Goal: Navigation & Orientation: Find specific page/section

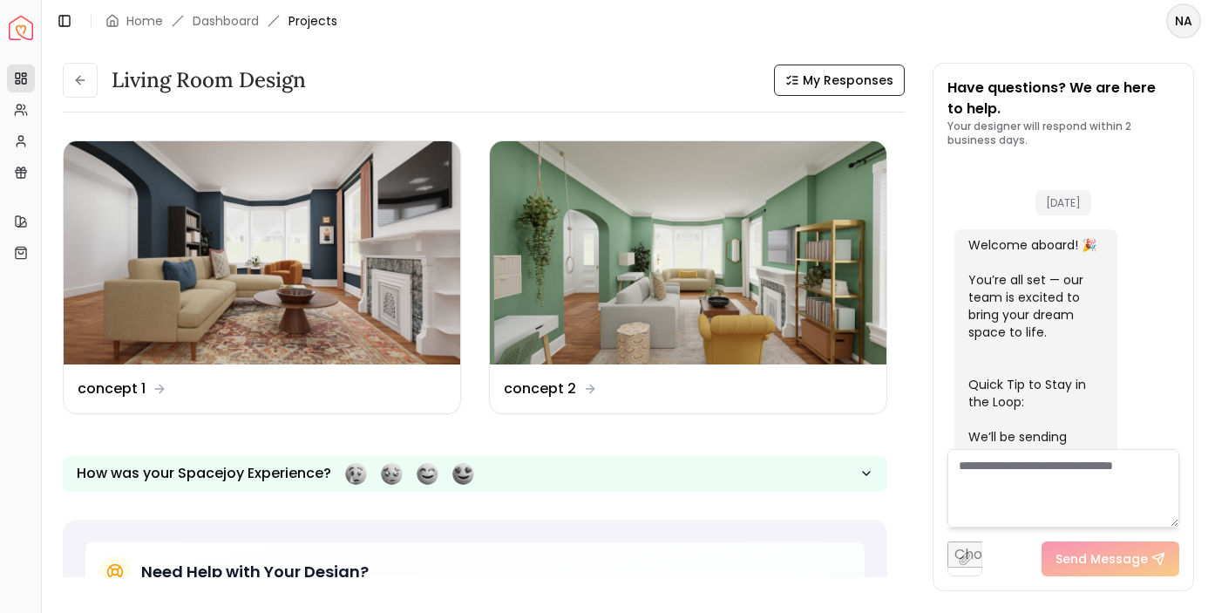
scroll to position [1415, 0]
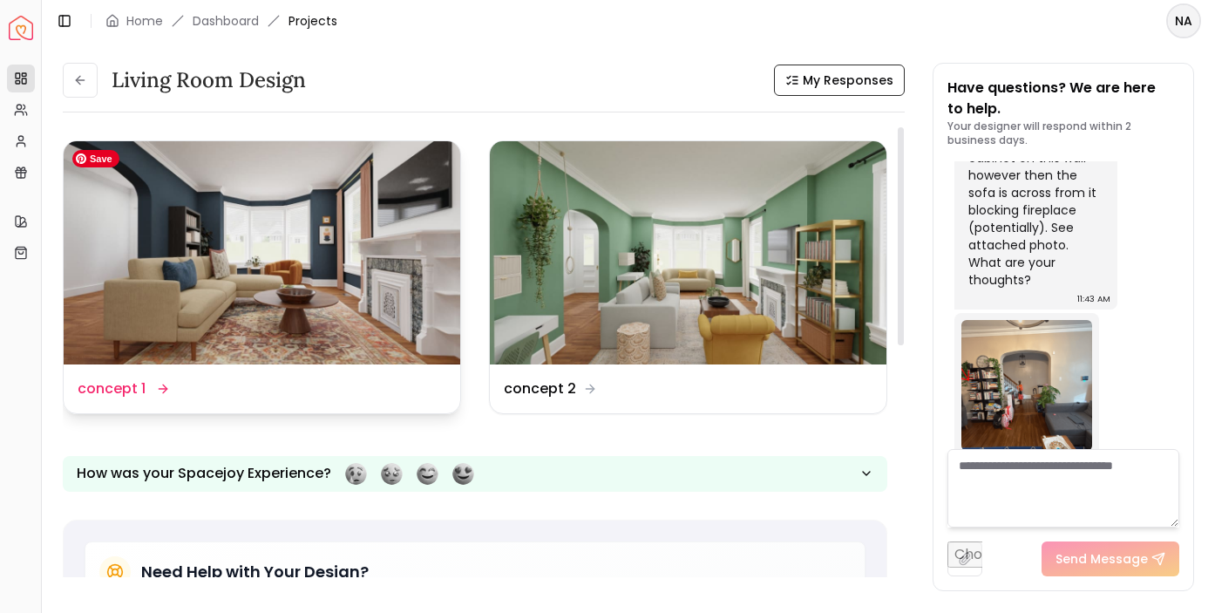
click at [280, 261] on img at bounding box center [262, 252] width 397 height 223
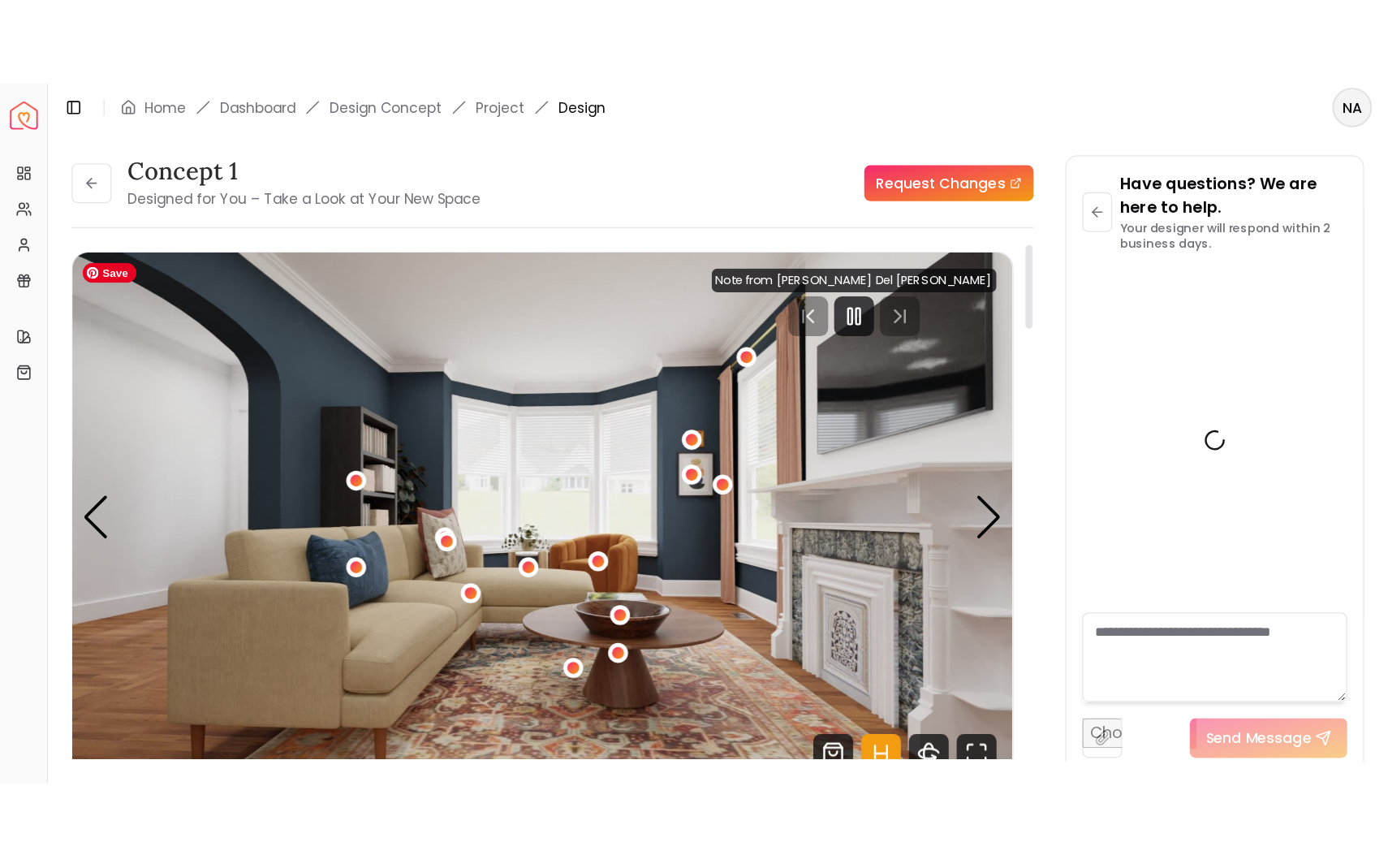
scroll to position [1305, 0]
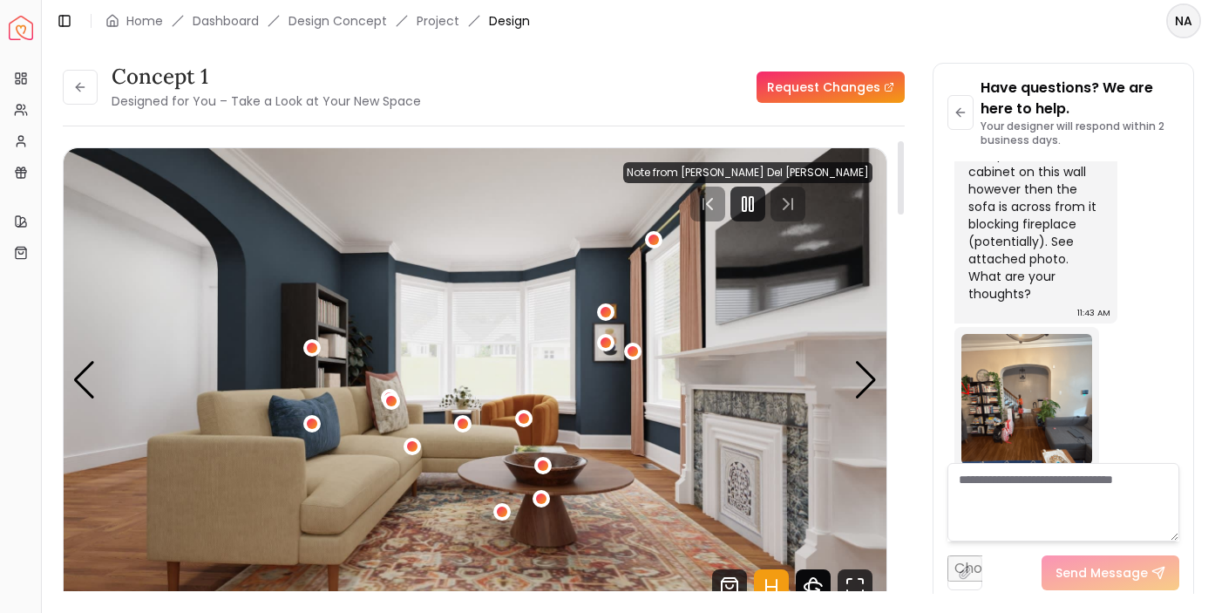
click at [816, 578] on icon "360 View" at bounding box center [813, 586] width 35 height 35
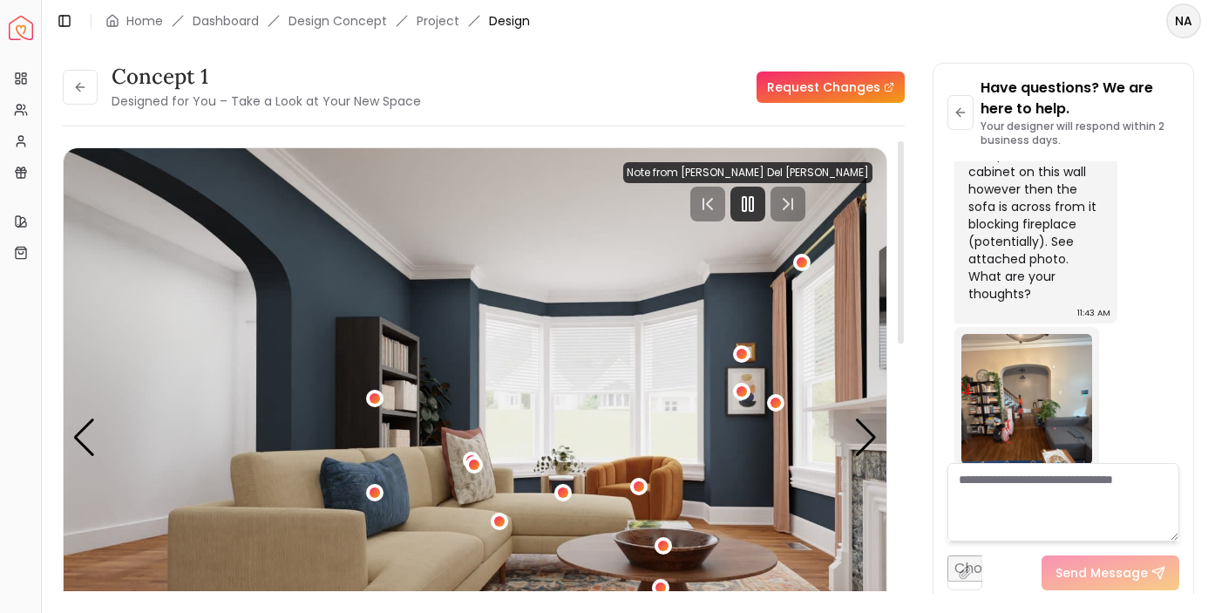
scroll to position [821, 0]
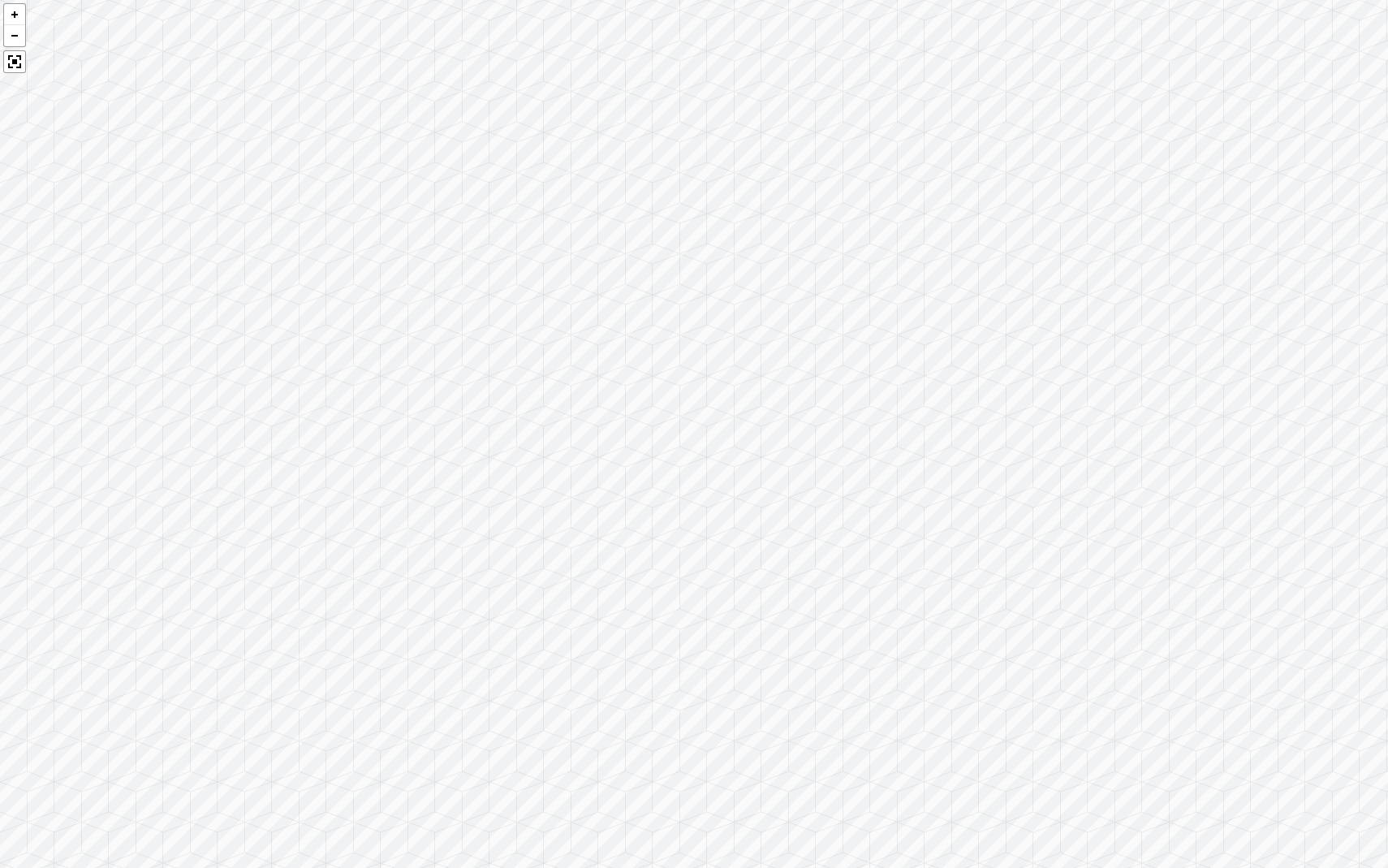
click at [806, 570] on div at bounding box center [694, 434] width 1388 height 868
click at [12, 70] on div at bounding box center [14, 61] width 22 height 22
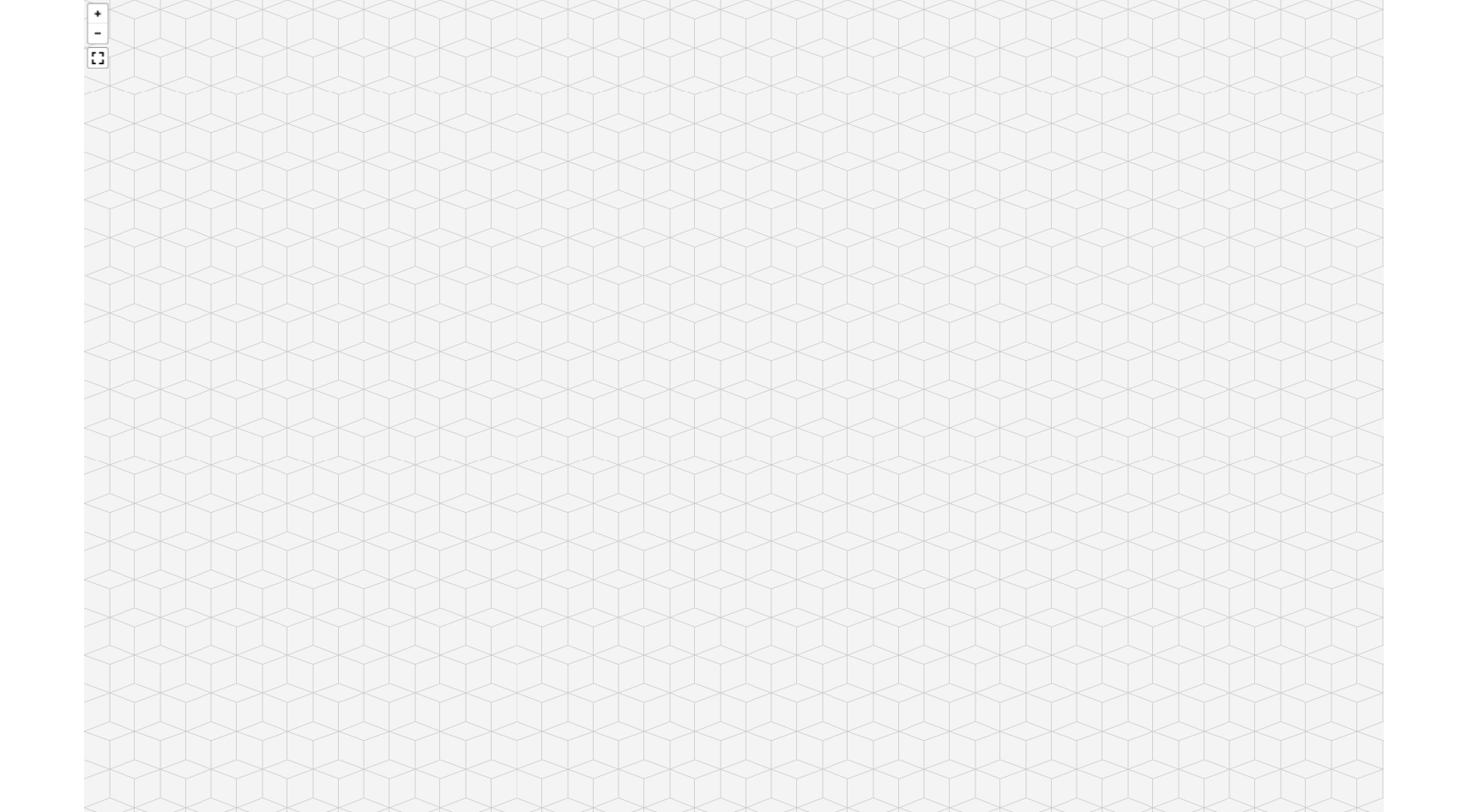
scroll to position [912, 0]
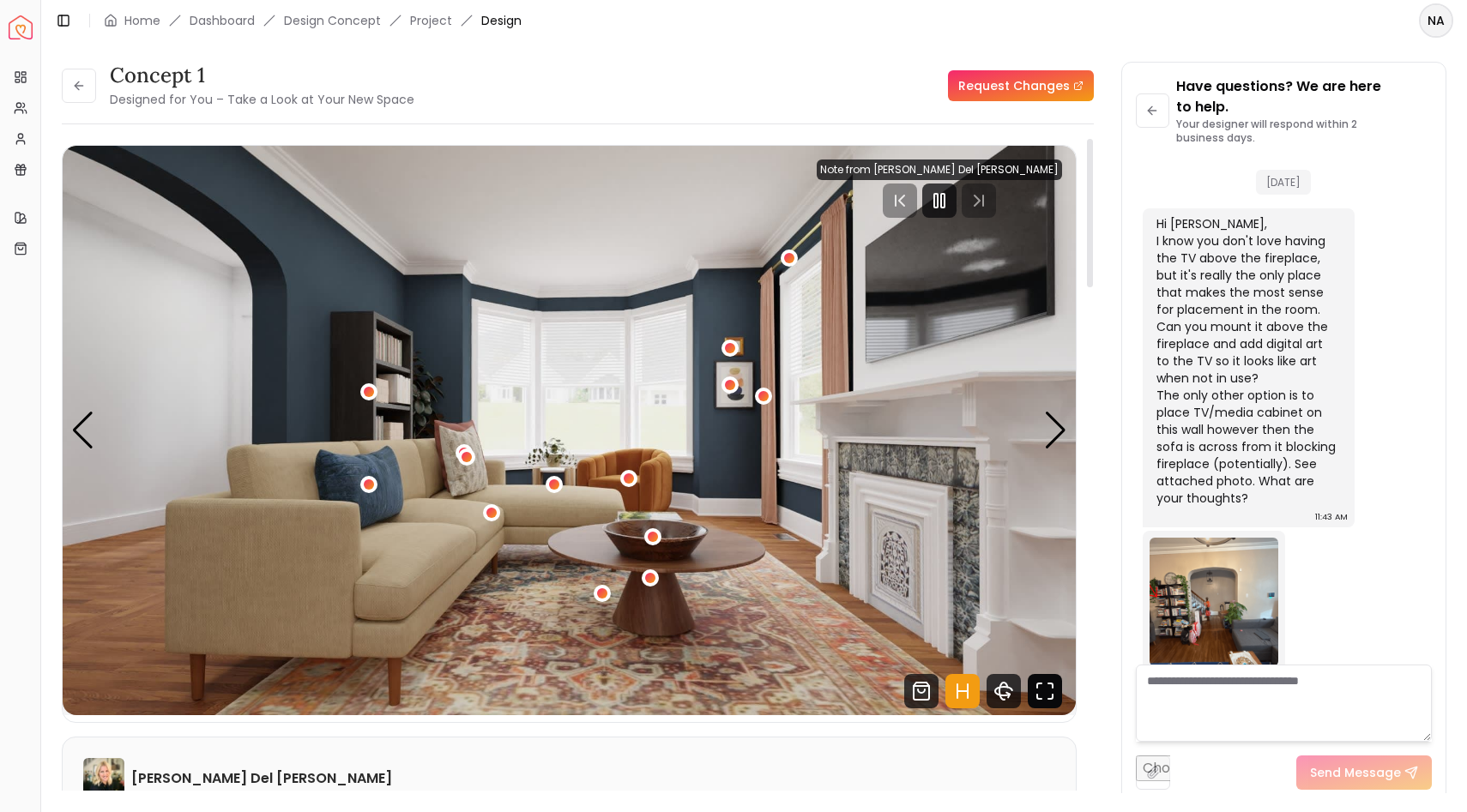
click at [1048, 602] on icon "Fullscreen" at bounding box center [1045, 691] width 34 height 34
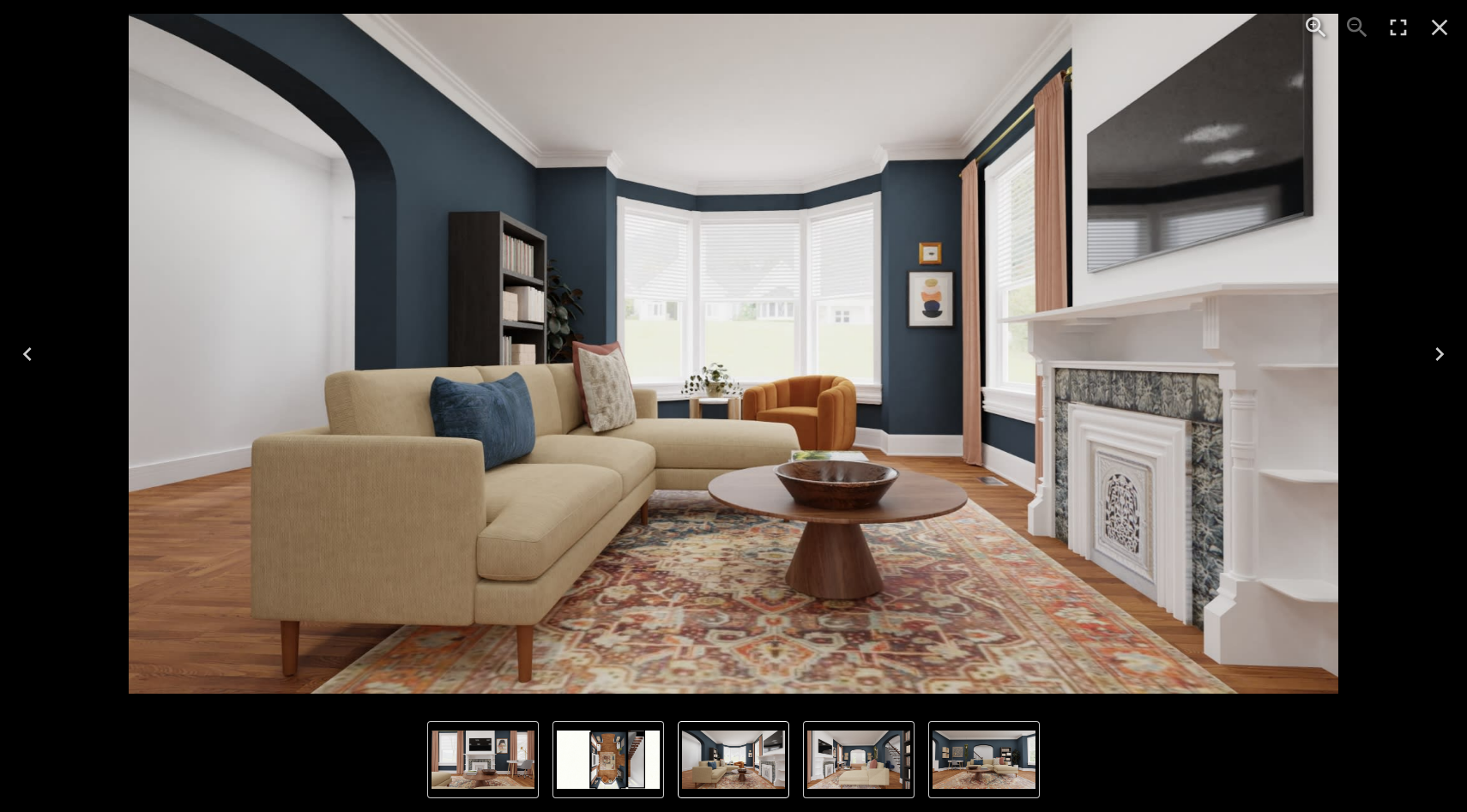
click at [1195, 350] on icon "Next" at bounding box center [1439, 354] width 28 height 28
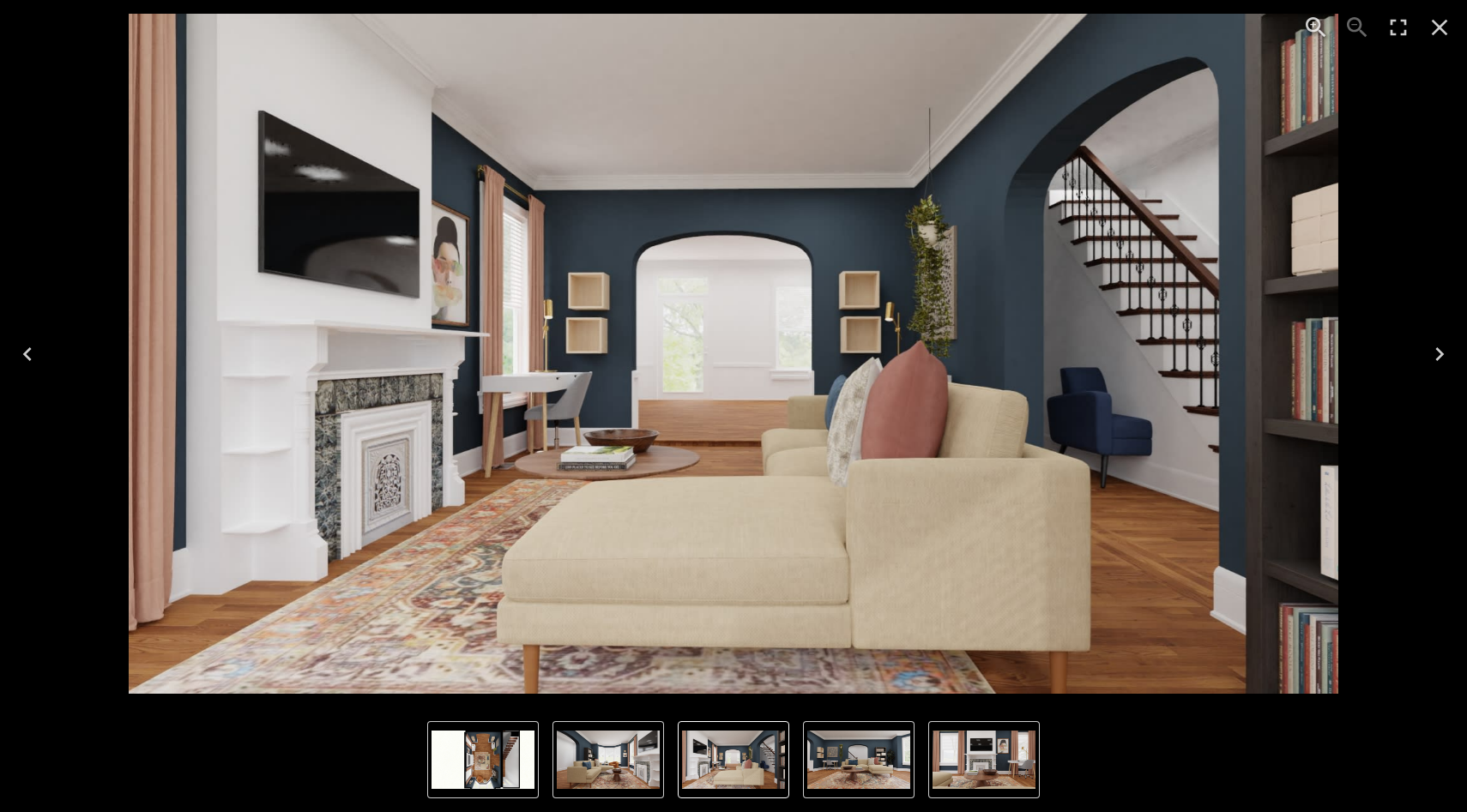
click at [1195, 360] on icon "Next" at bounding box center [1439, 354] width 28 height 28
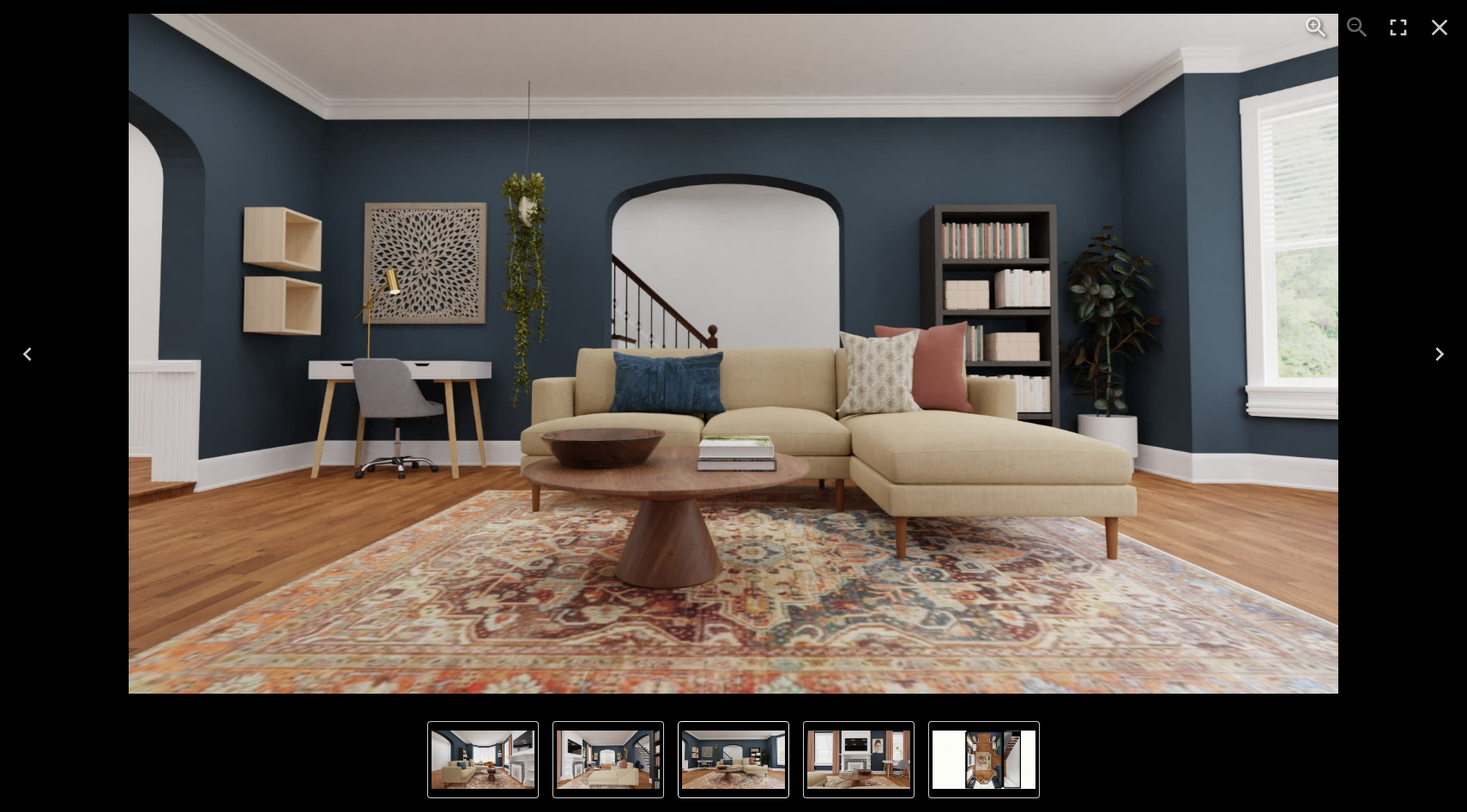
click at [1195, 360] on icon "Next" at bounding box center [1439, 354] width 28 height 28
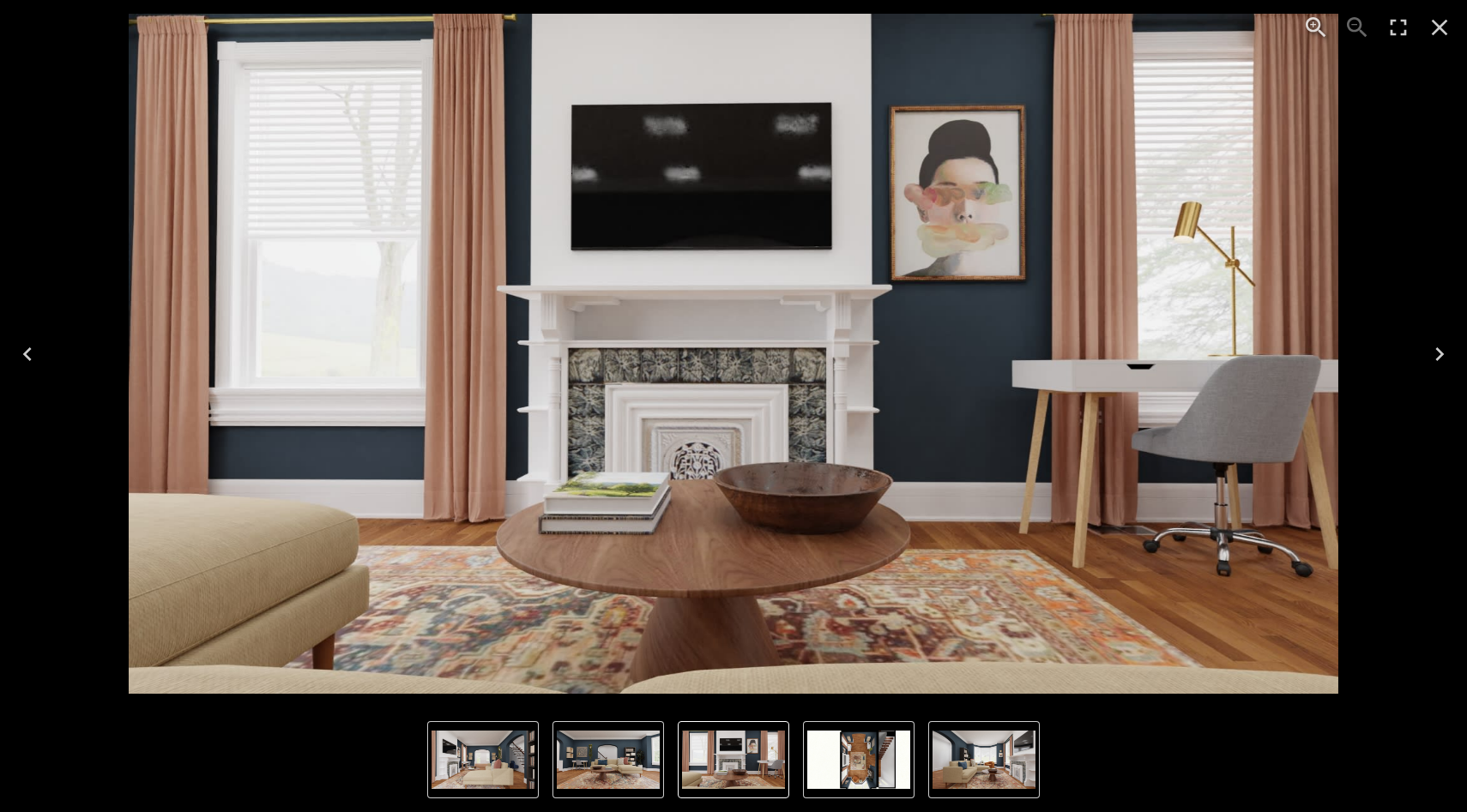
click at [1195, 360] on icon "Next" at bounding box center [1439, 354] width 28 height 28
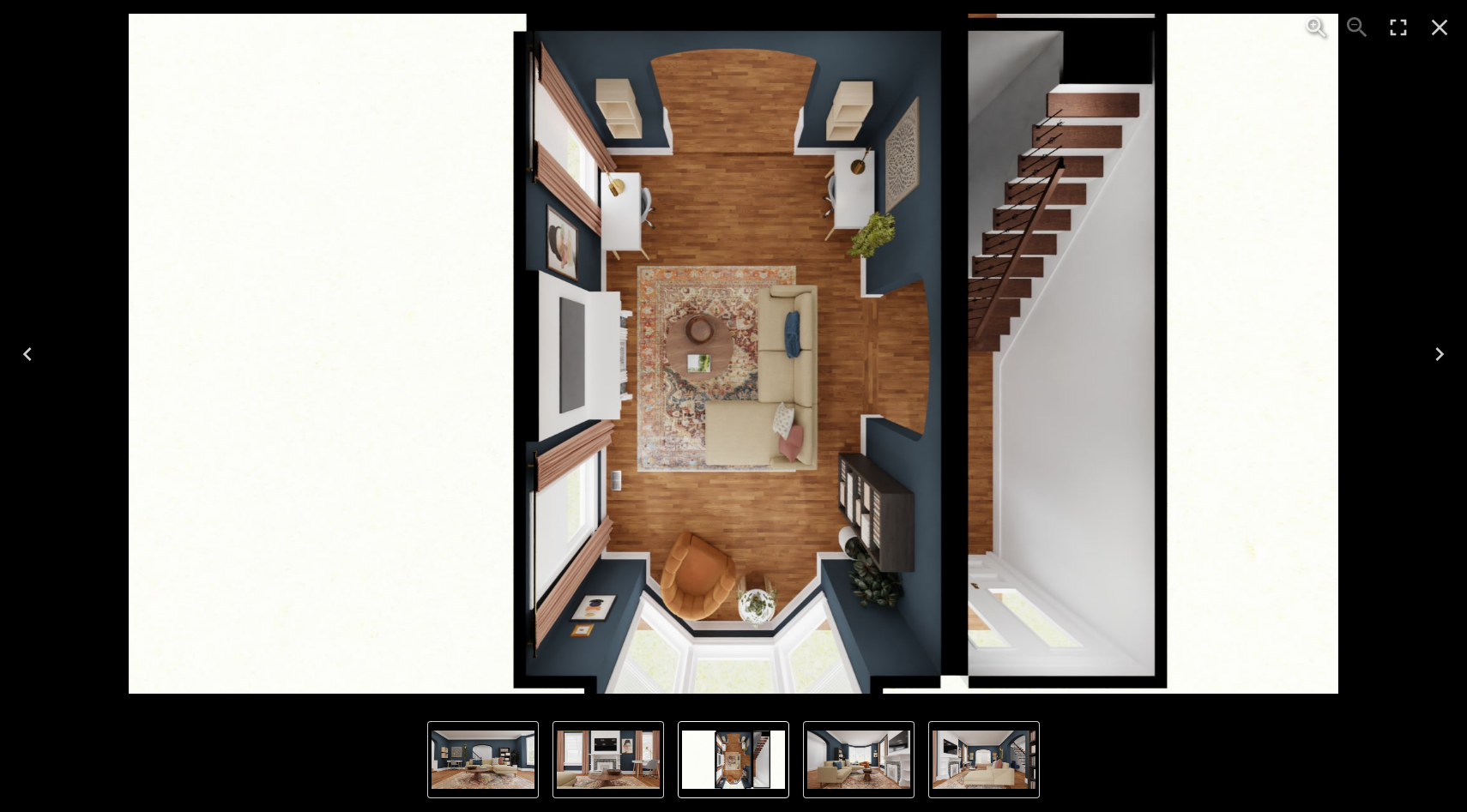
click at [1195, 360] on icon "Next" at bounding box center [1439, 354] width 28 height 28
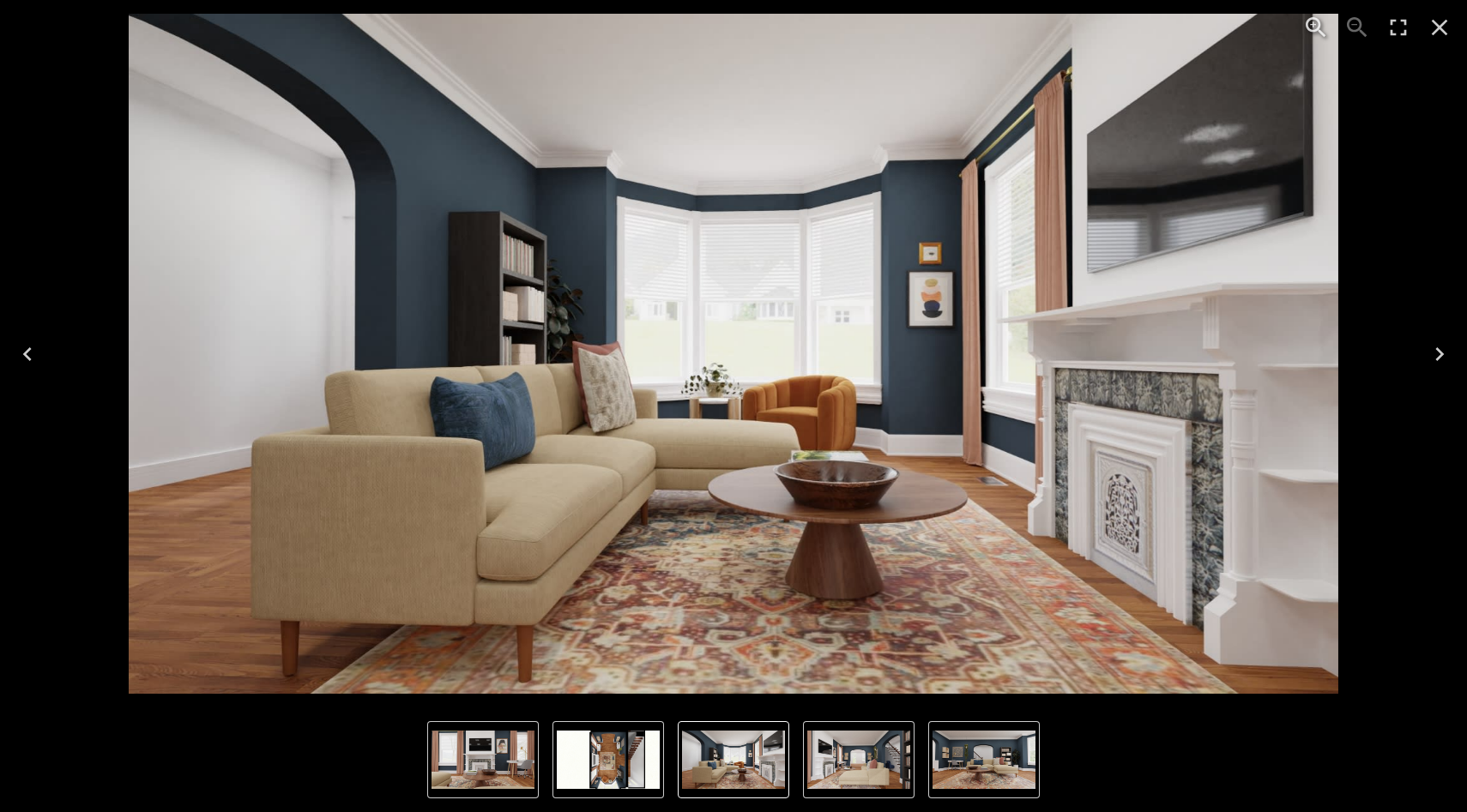
click at [1195, 31] on icon "Close" at bounding box center [1439, 28] width 28 height 28
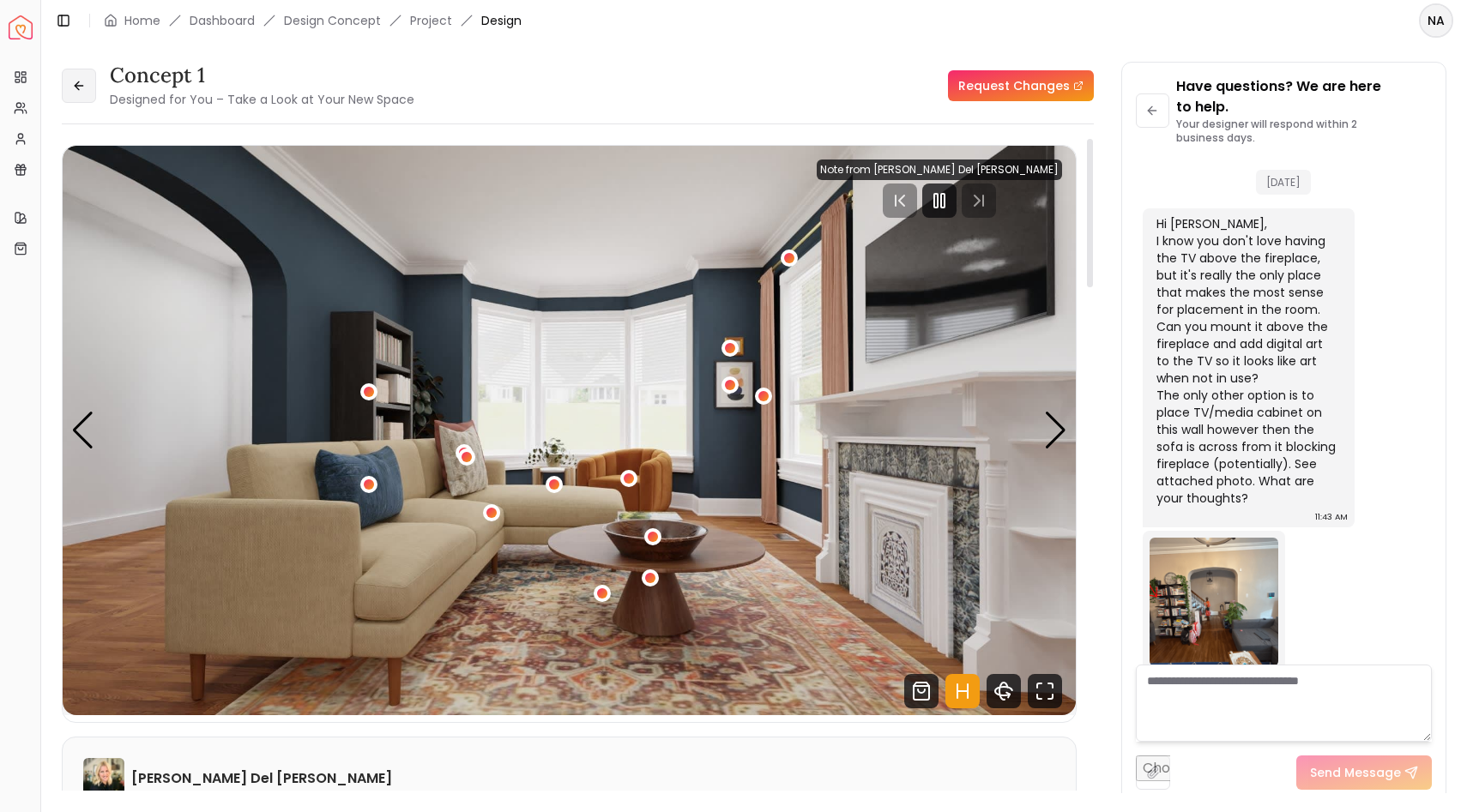
click at [82, 93] on button at bounding box center [79, 86] width 34 height 34
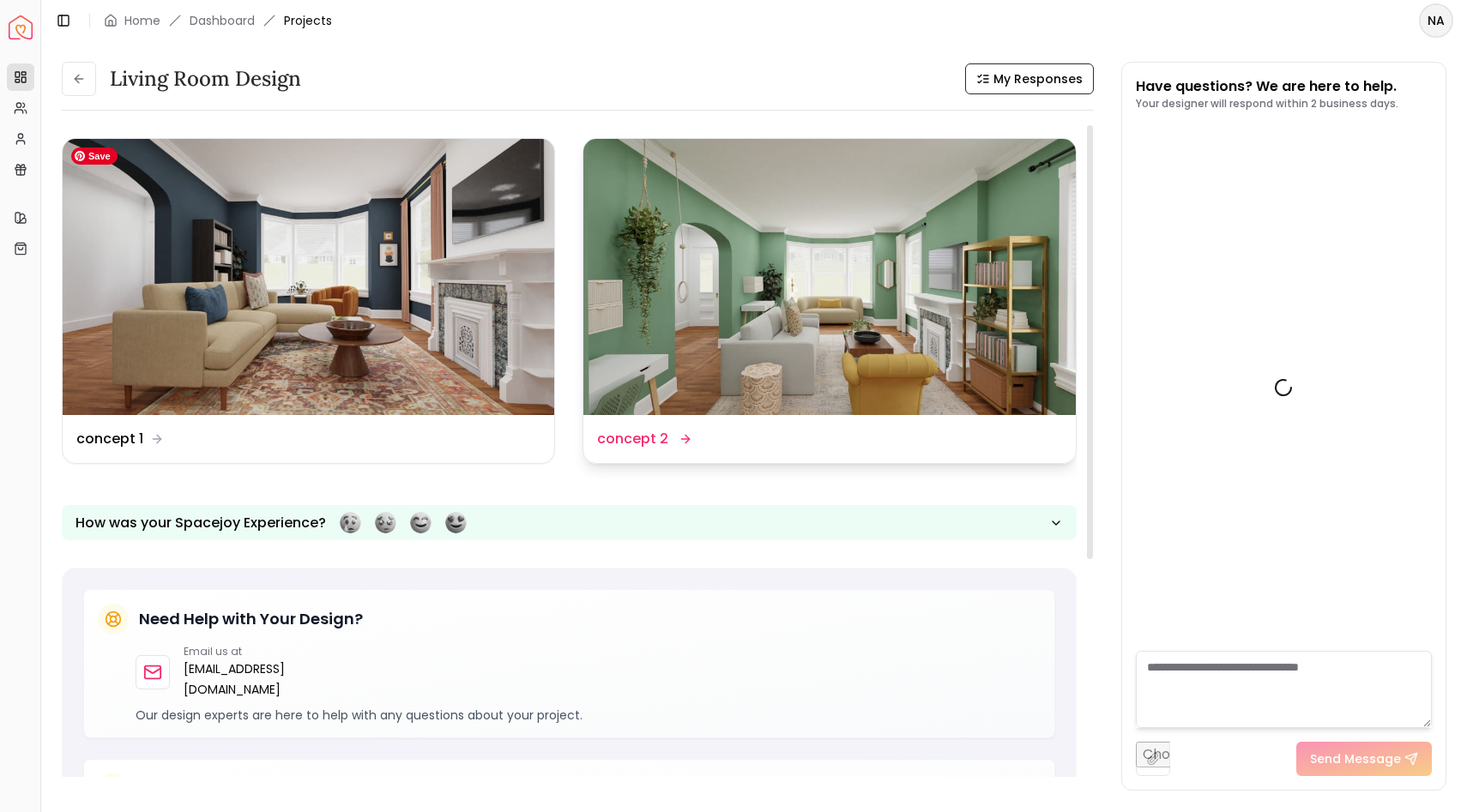
scroll to position [892, 0]
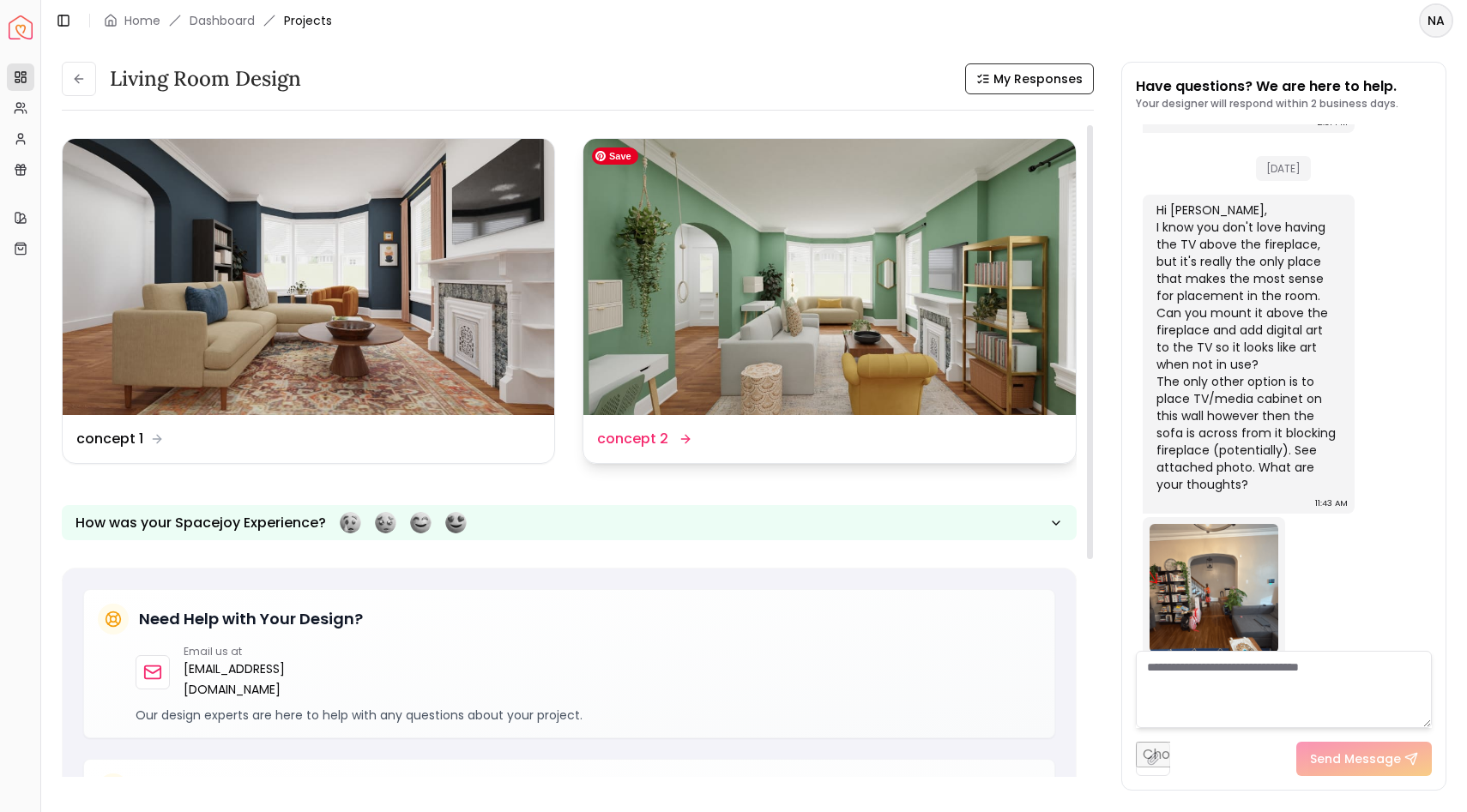
click at [796, 246] on img at bounding box center [829, 277] width 491 height 277
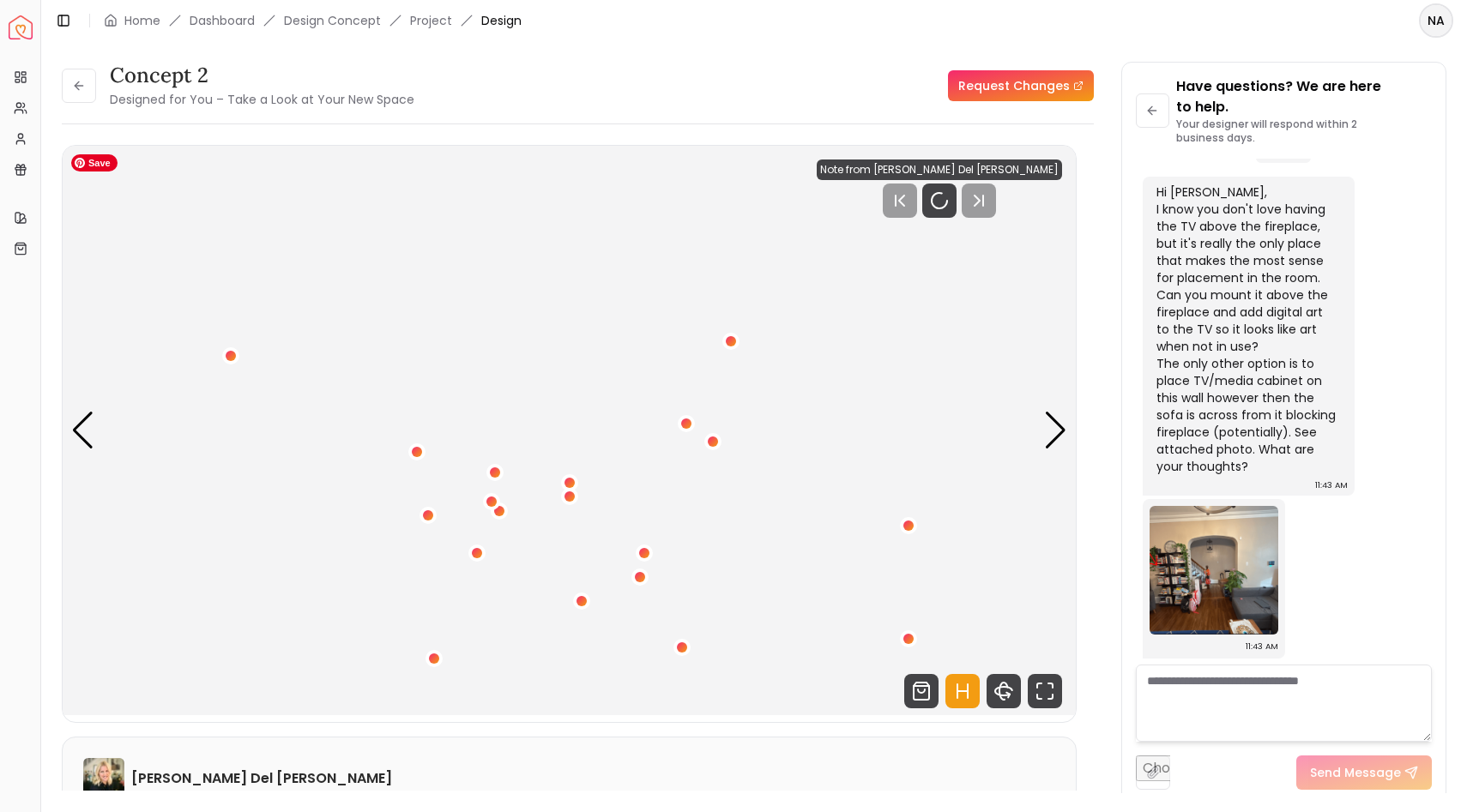
scroll to position [912, 0]
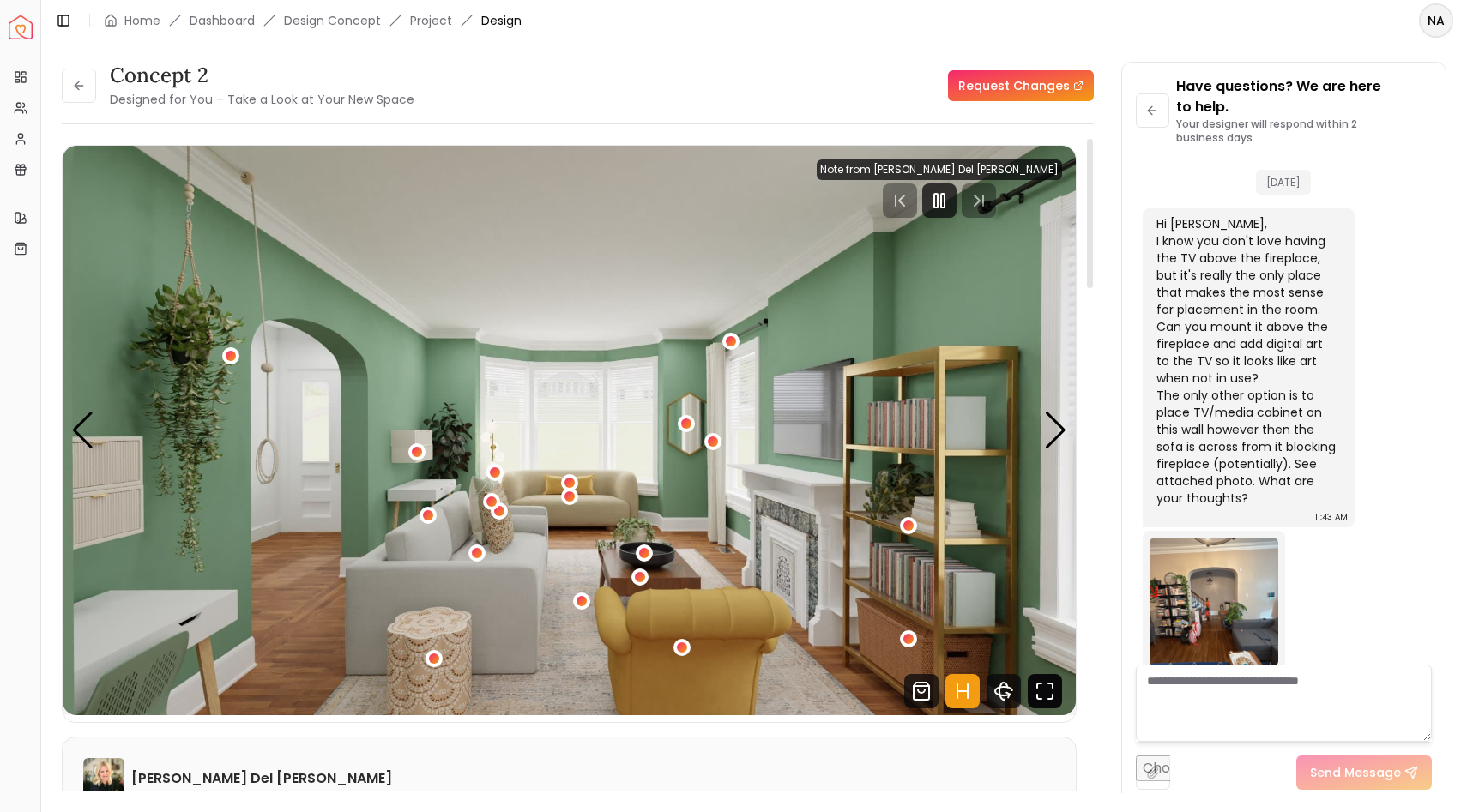
click at [1047, 602] on icon "Fullscreen" at bounding box center [1045, 691] width 34 height 34
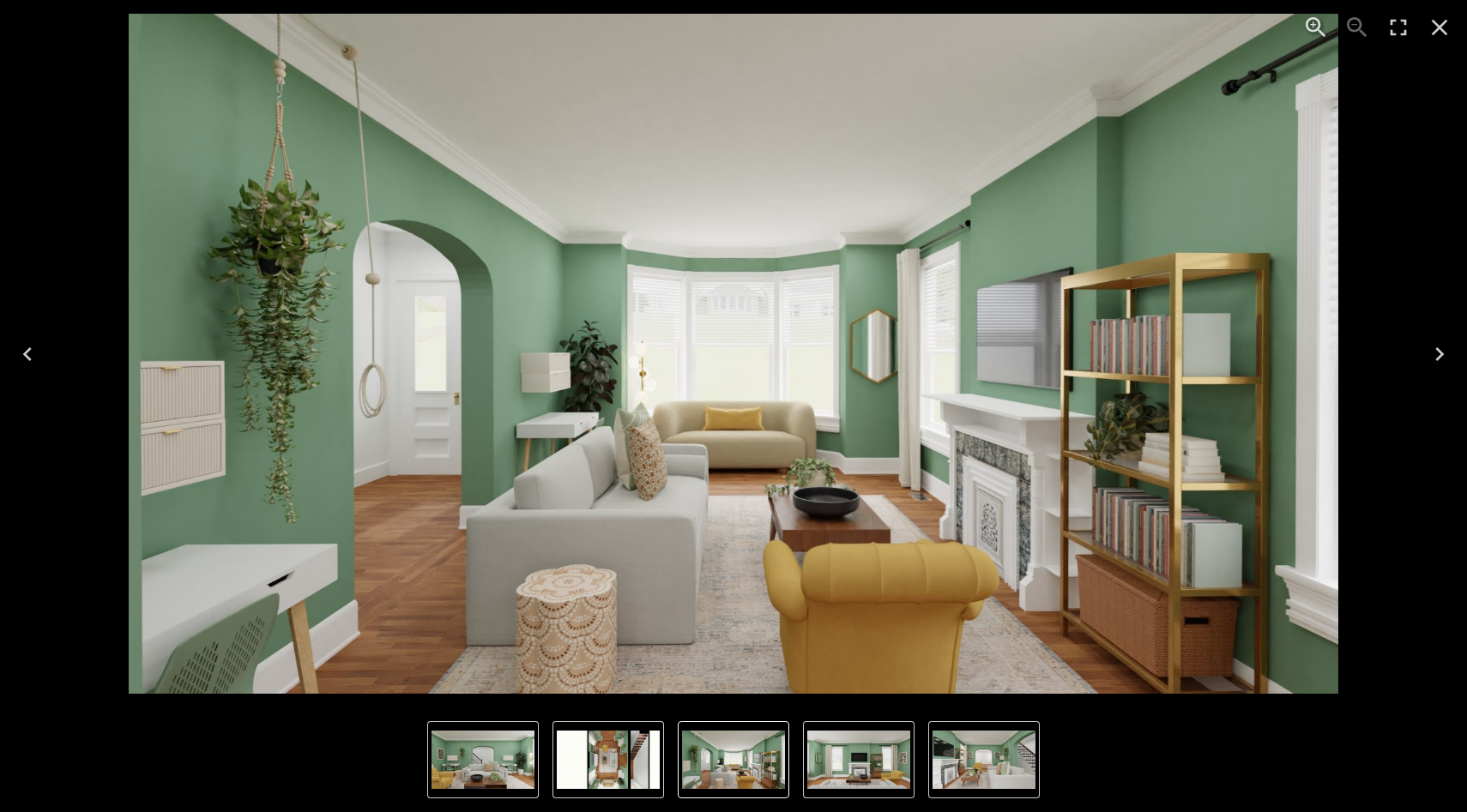
click at [1195, 358] on icon "Next" at bounding box center [1439, 354] width 28 height 28
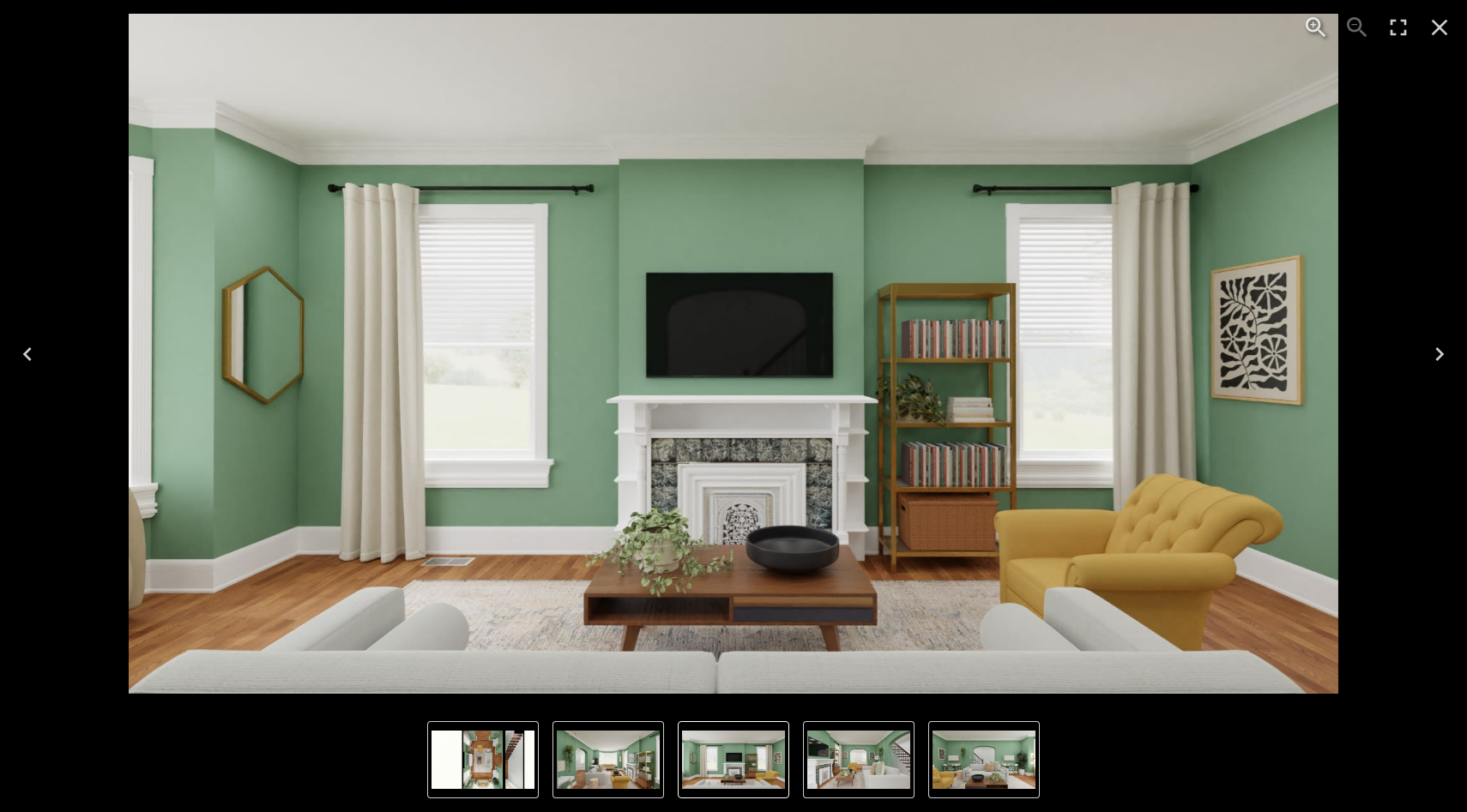
click at [1195, 358] on icon "Next" at bounding box center [1439, 354] width 28 height 28
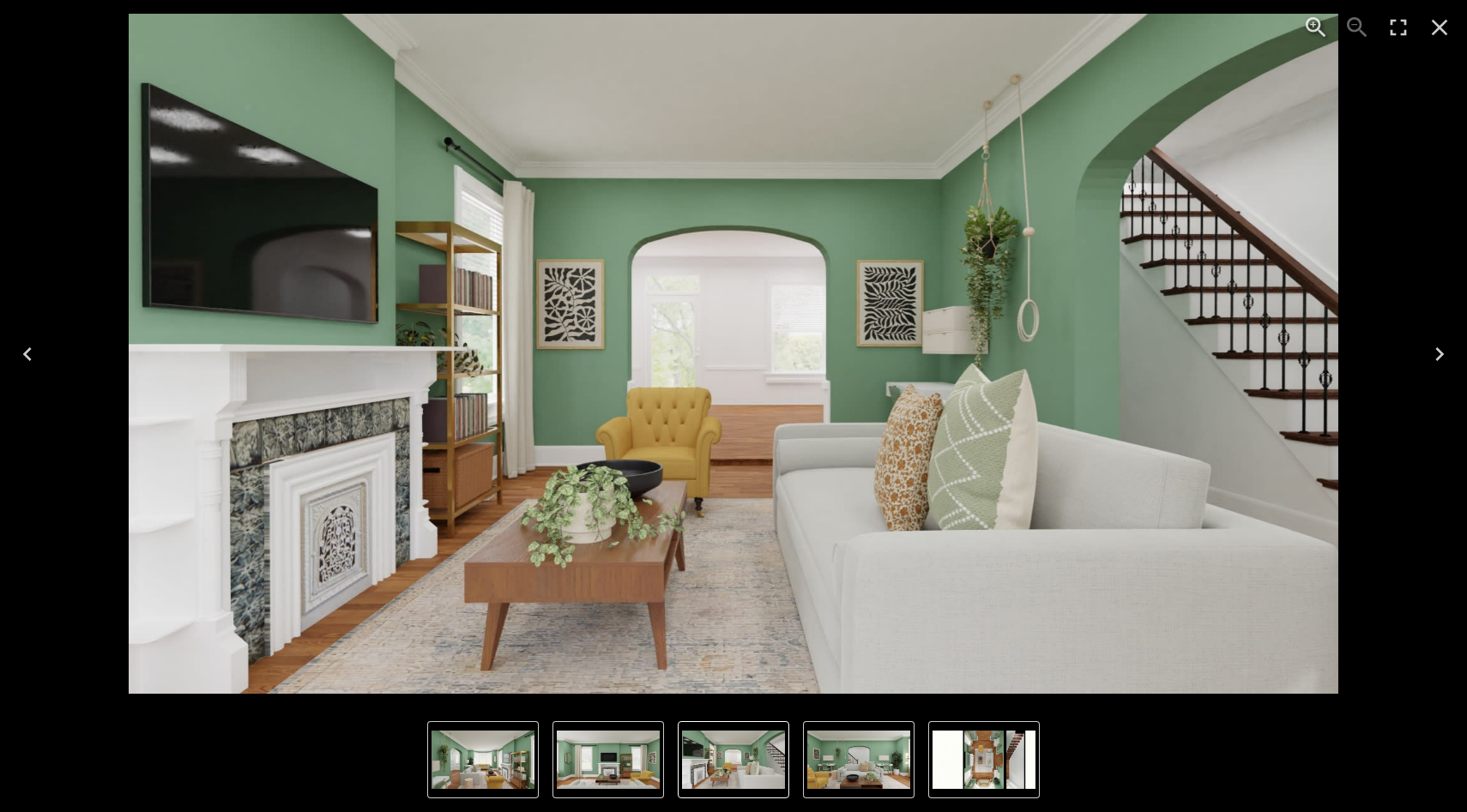
click at [1195, 358] on icon "Next" at bounding box center [1439, 354] width 28 height 28
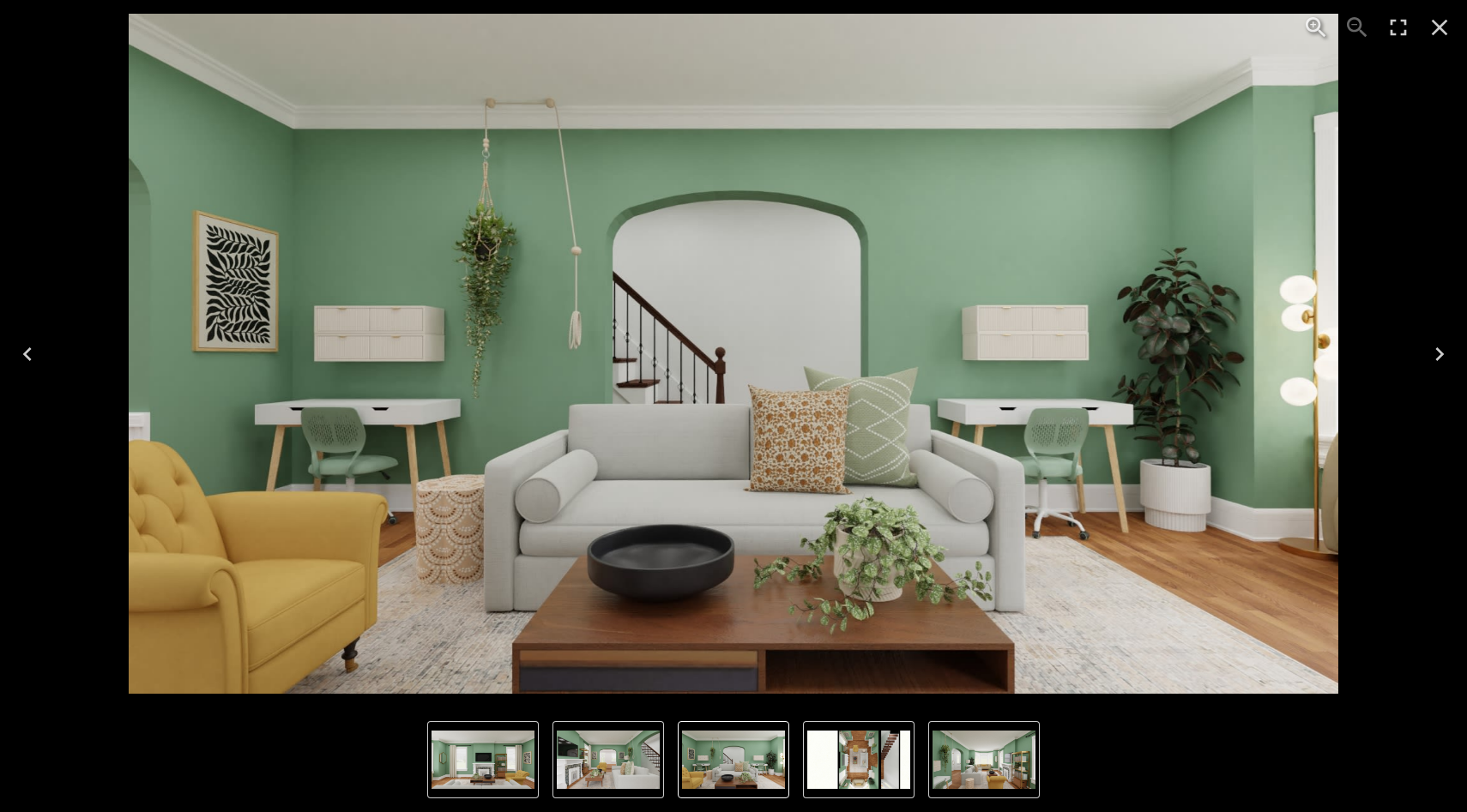
click at [1195, 355] on icon "Next" at bounding box center [1439, 354] width 9 height 14
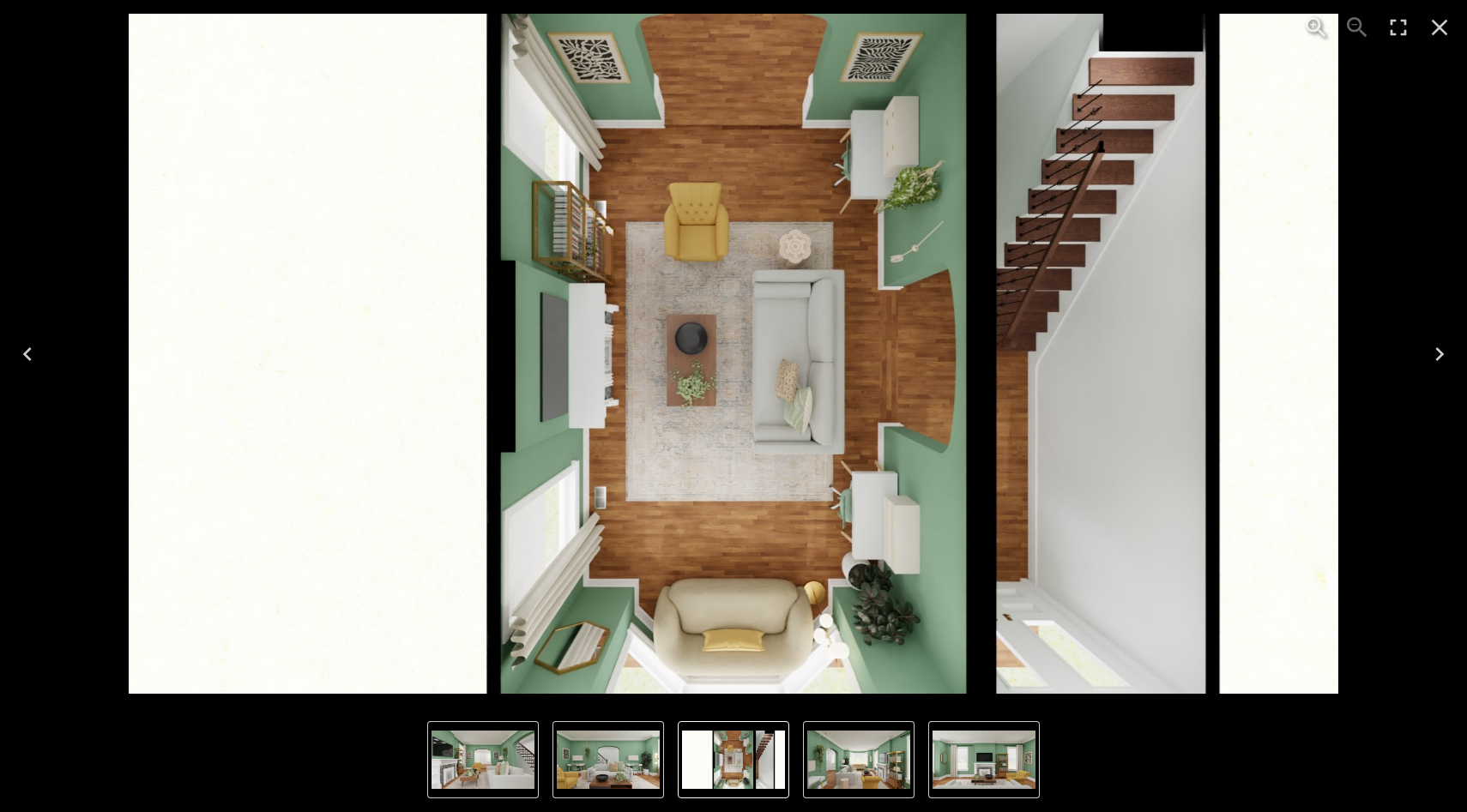
click at [1195, 355] on icon "Next" at bounding box center [1439, 354] width 9 height 14
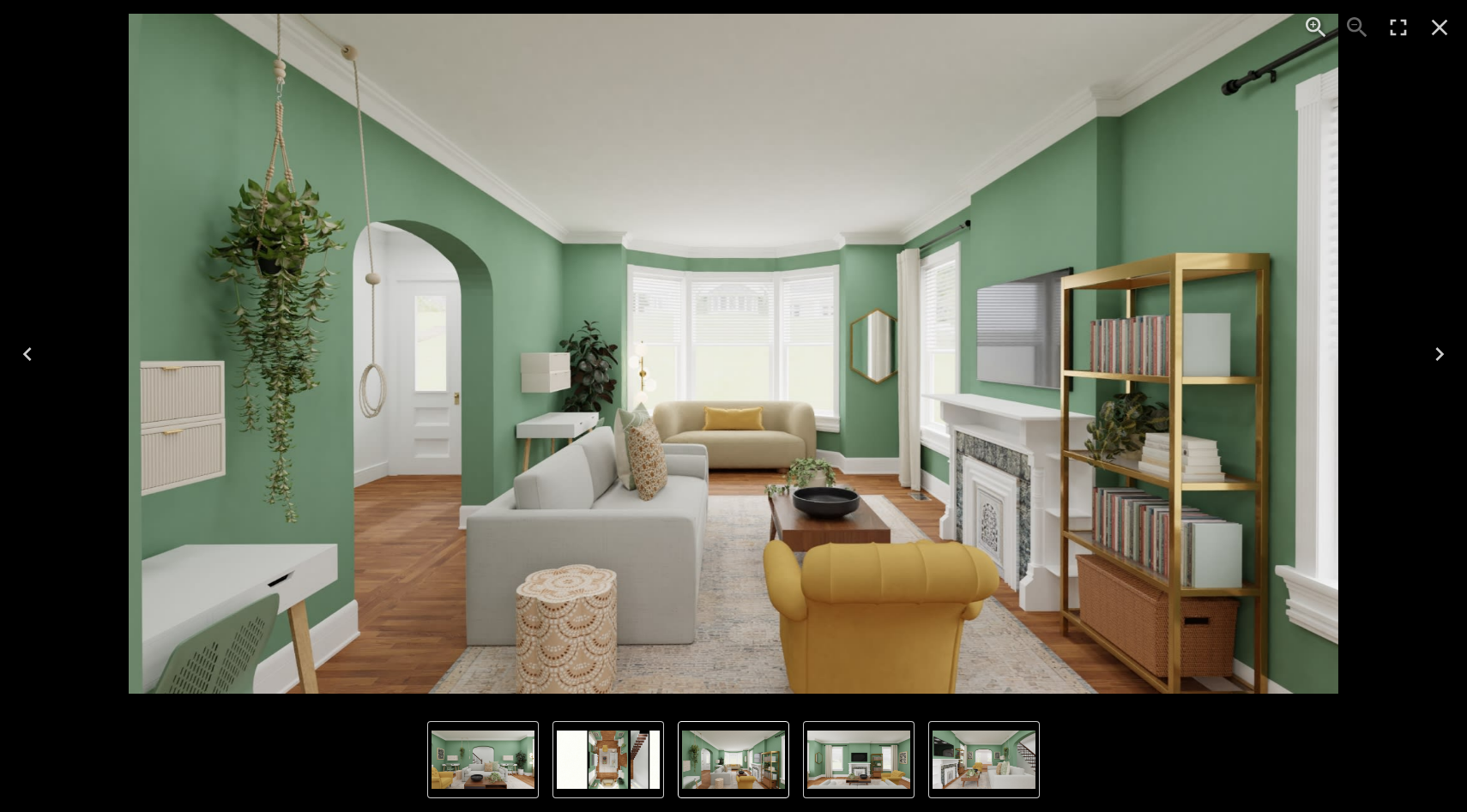
click at [1195, 355] on icon "Next" at bounding box center [1439, 354] width 9 height 14
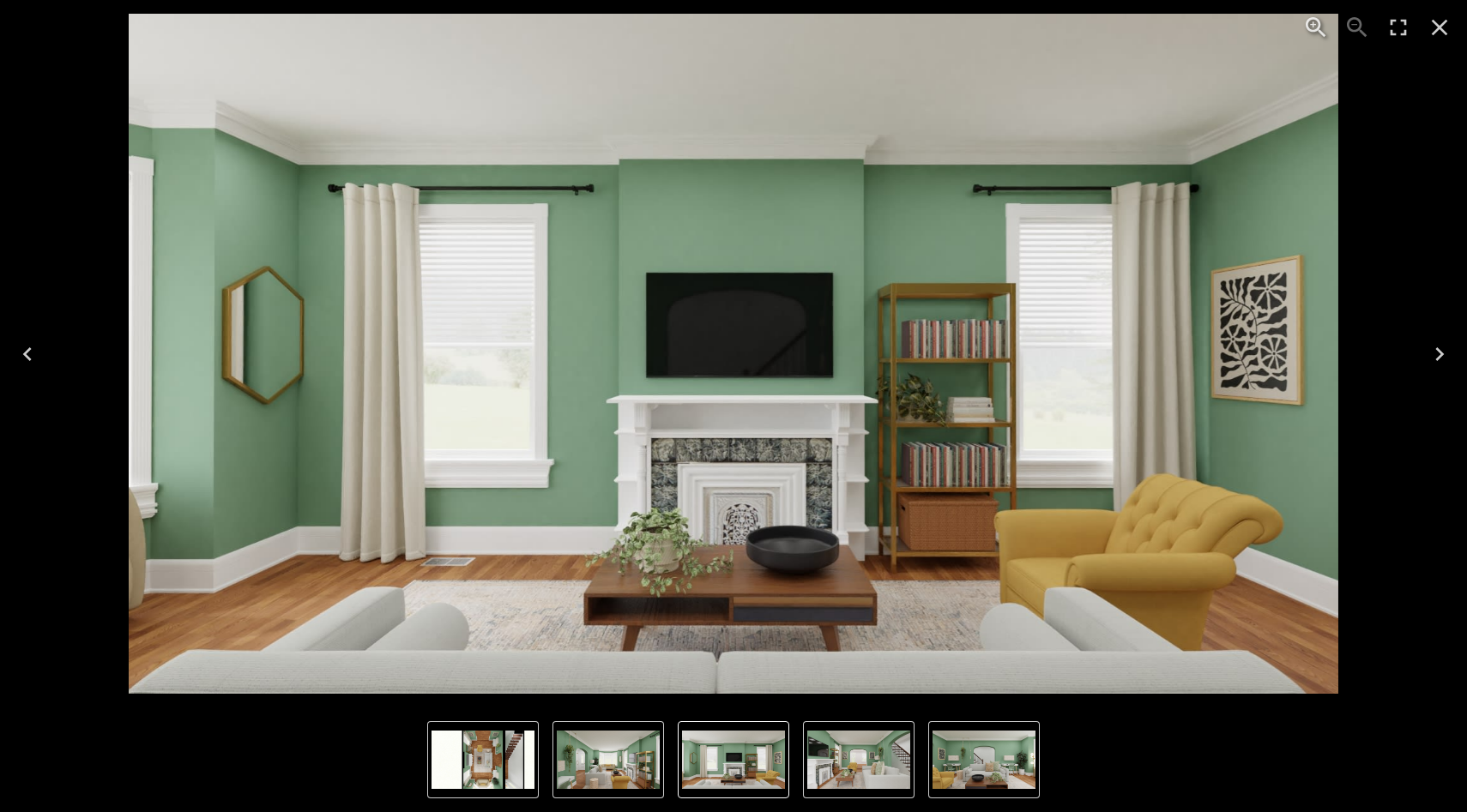
click at [1195, 32] on icon "Close" at bounding box center [1440, 28] width 17 height 17
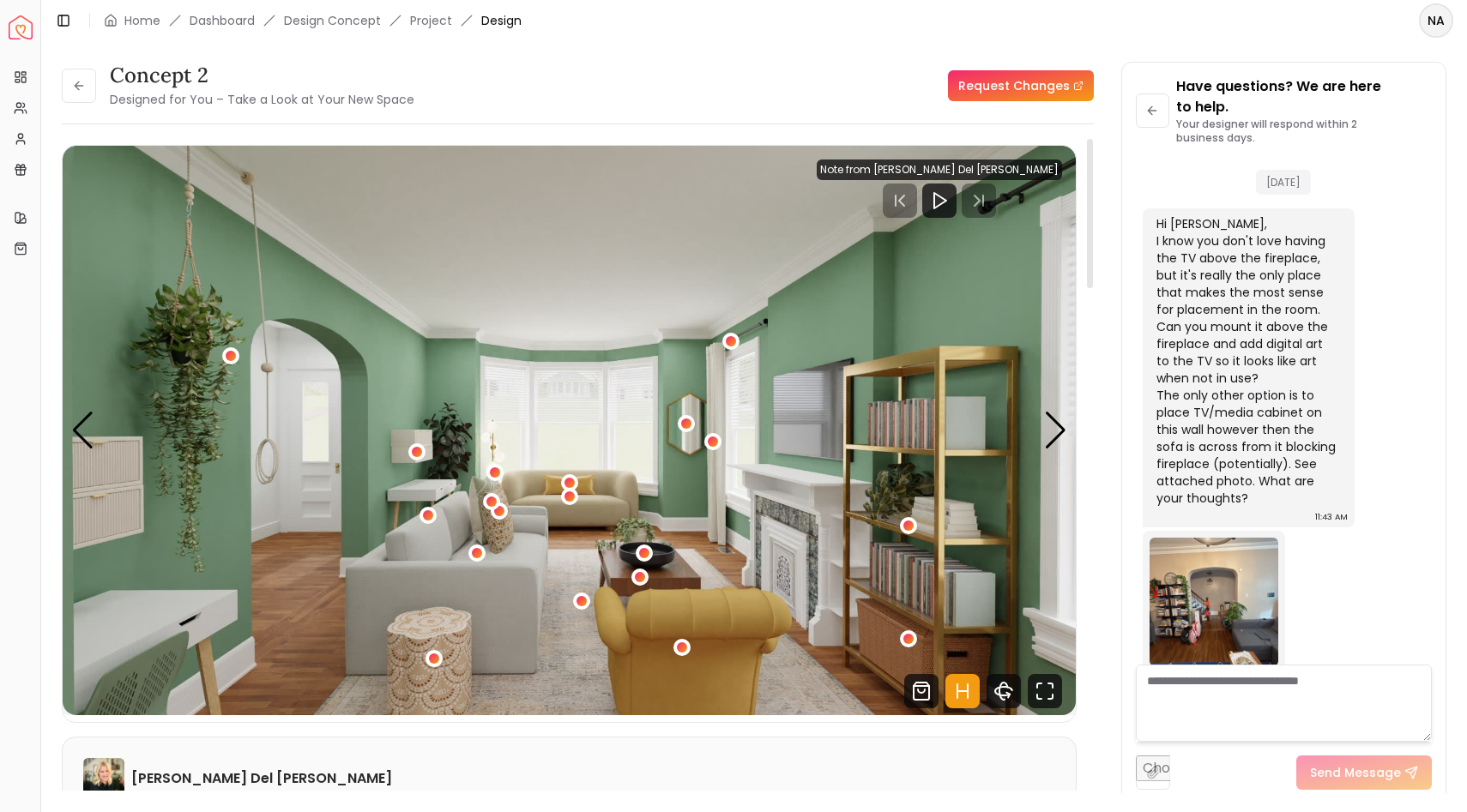
click at [971, 602] on icon "Hotspots Toggle" at bounding box center [962, 691] width 34 height 34
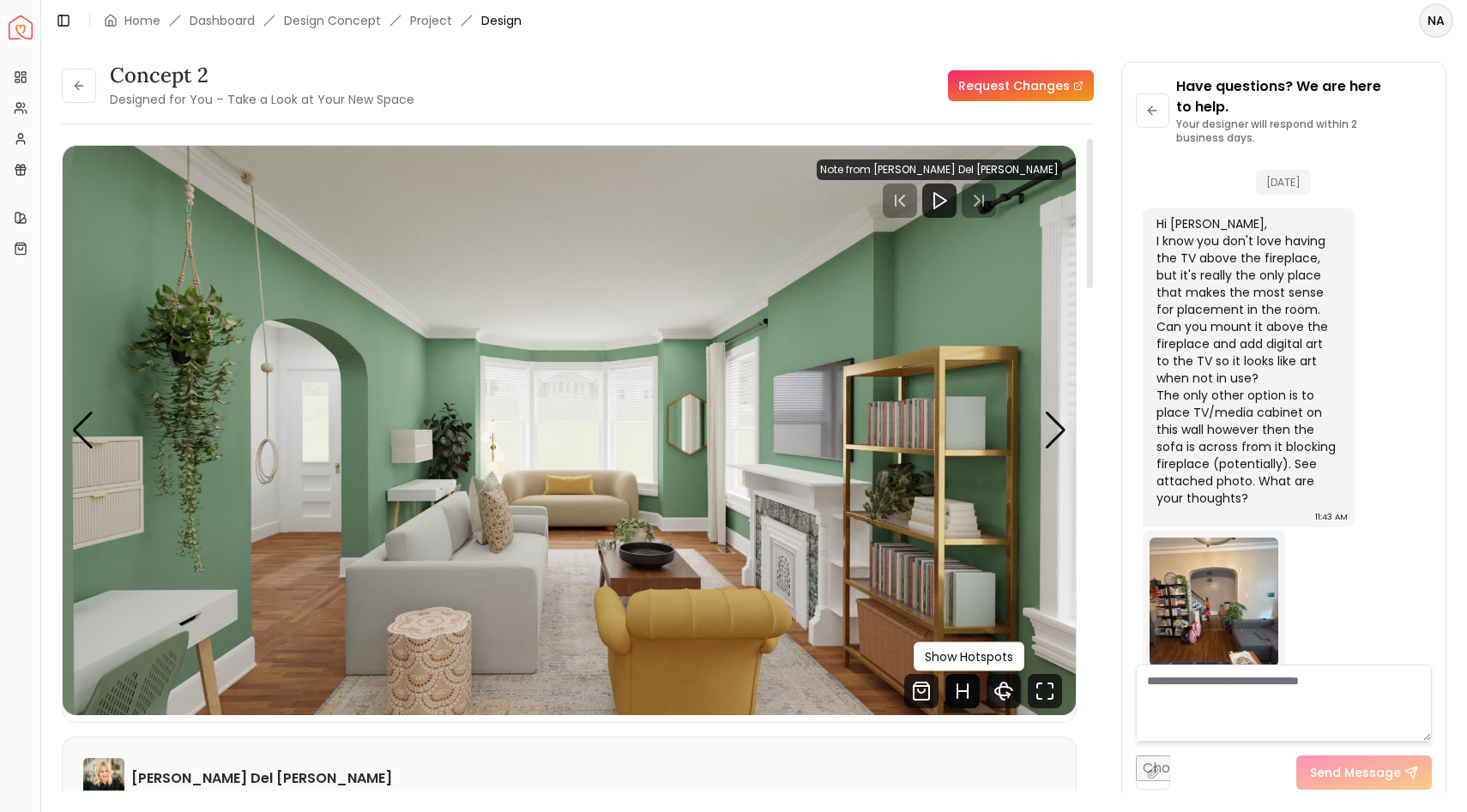
click at [963, 602] on icon "Hotspots Toggle" at bounding box center [962, 691] width 34 height 34
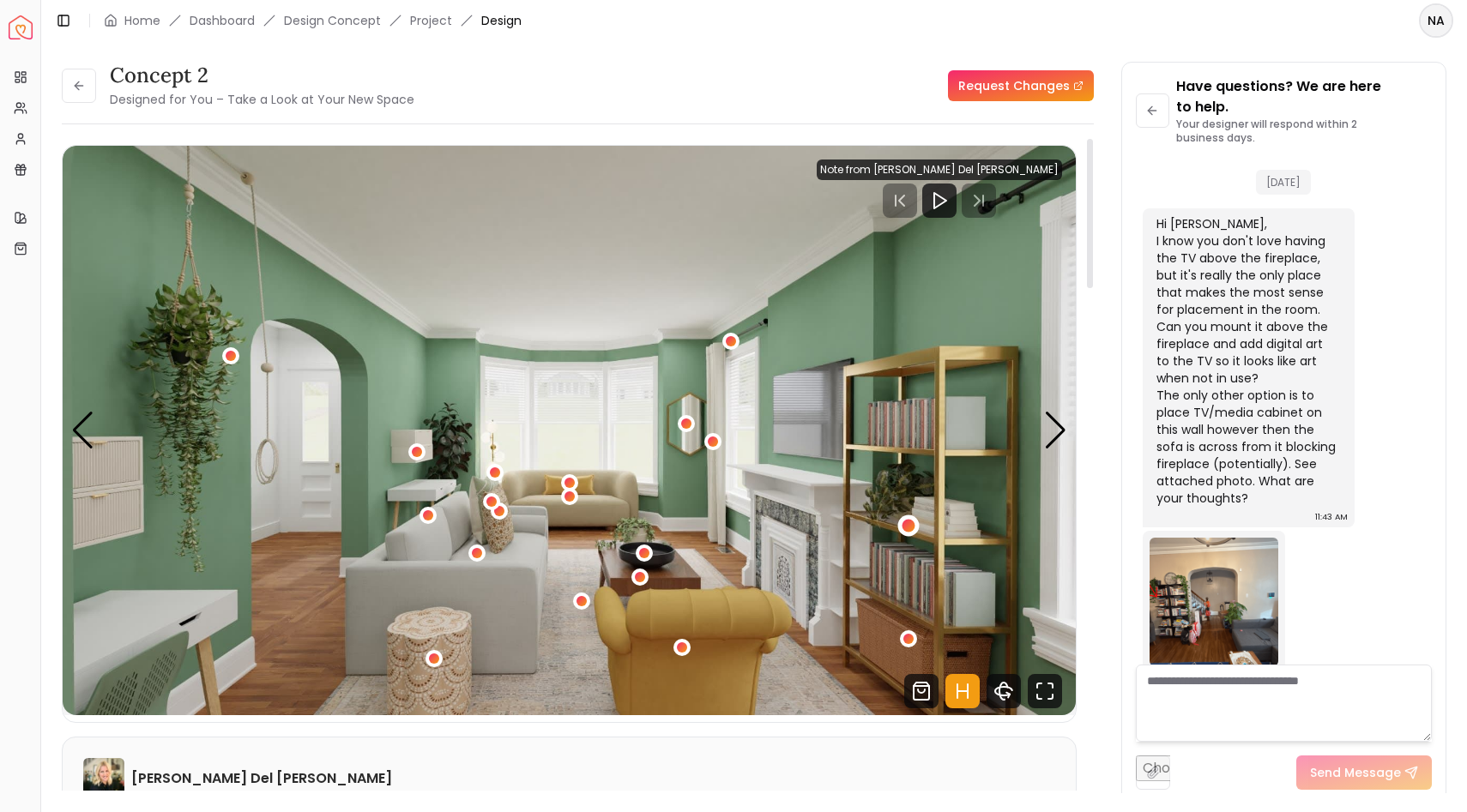
click at [911, 531] on div "1 / 5" at bounding box center [909, 526] width 13 height 13
click at [1025, 495] on img "1 / 5" at bounding box center [569, 430] width 1013 height 570
click at [905, 602] on div "1 / 5" at bounding box center [908, 639] width 13 height 13
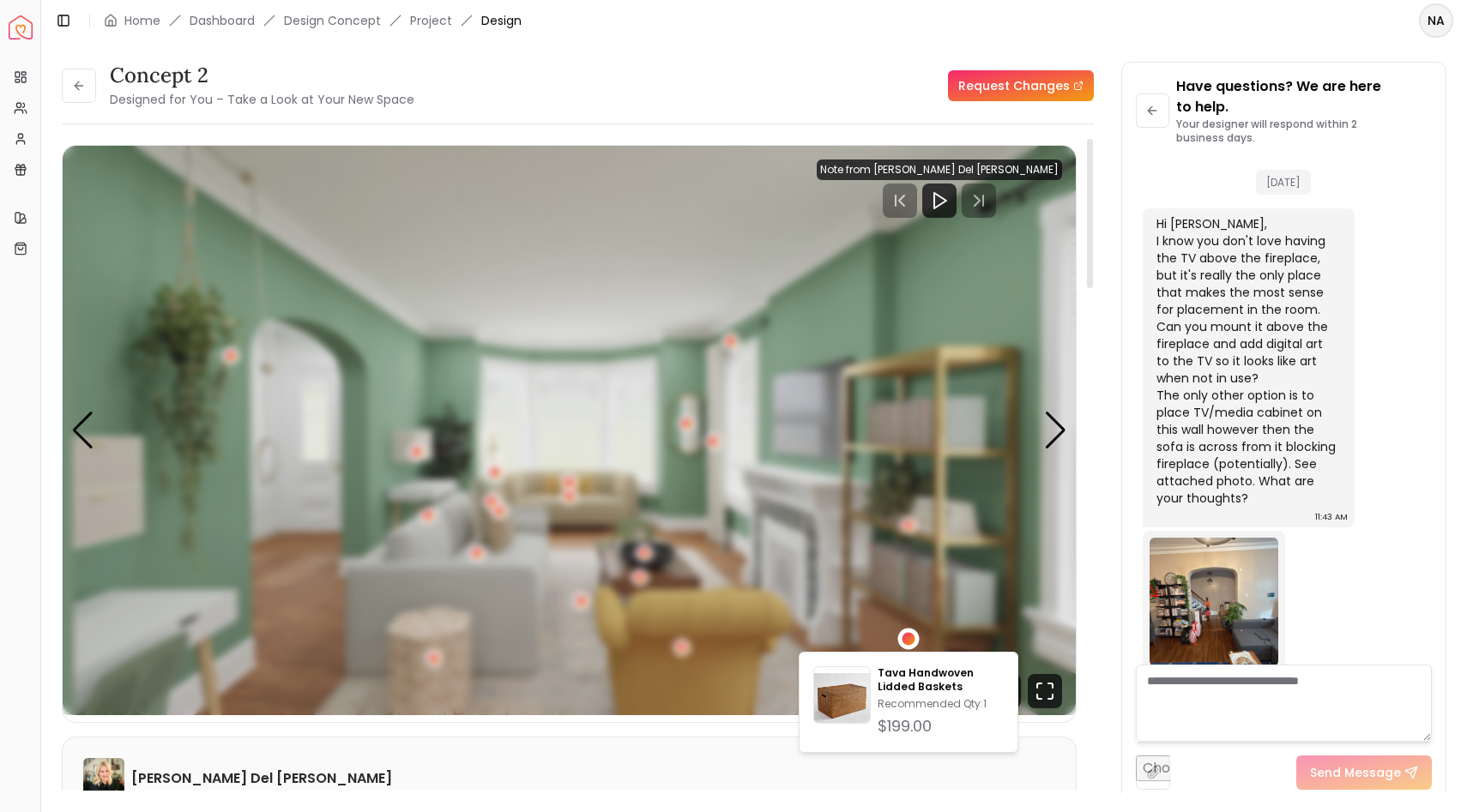
click at [905, 602] on div "1 / 5" at bounding box center [908, 639] width 13 height 13
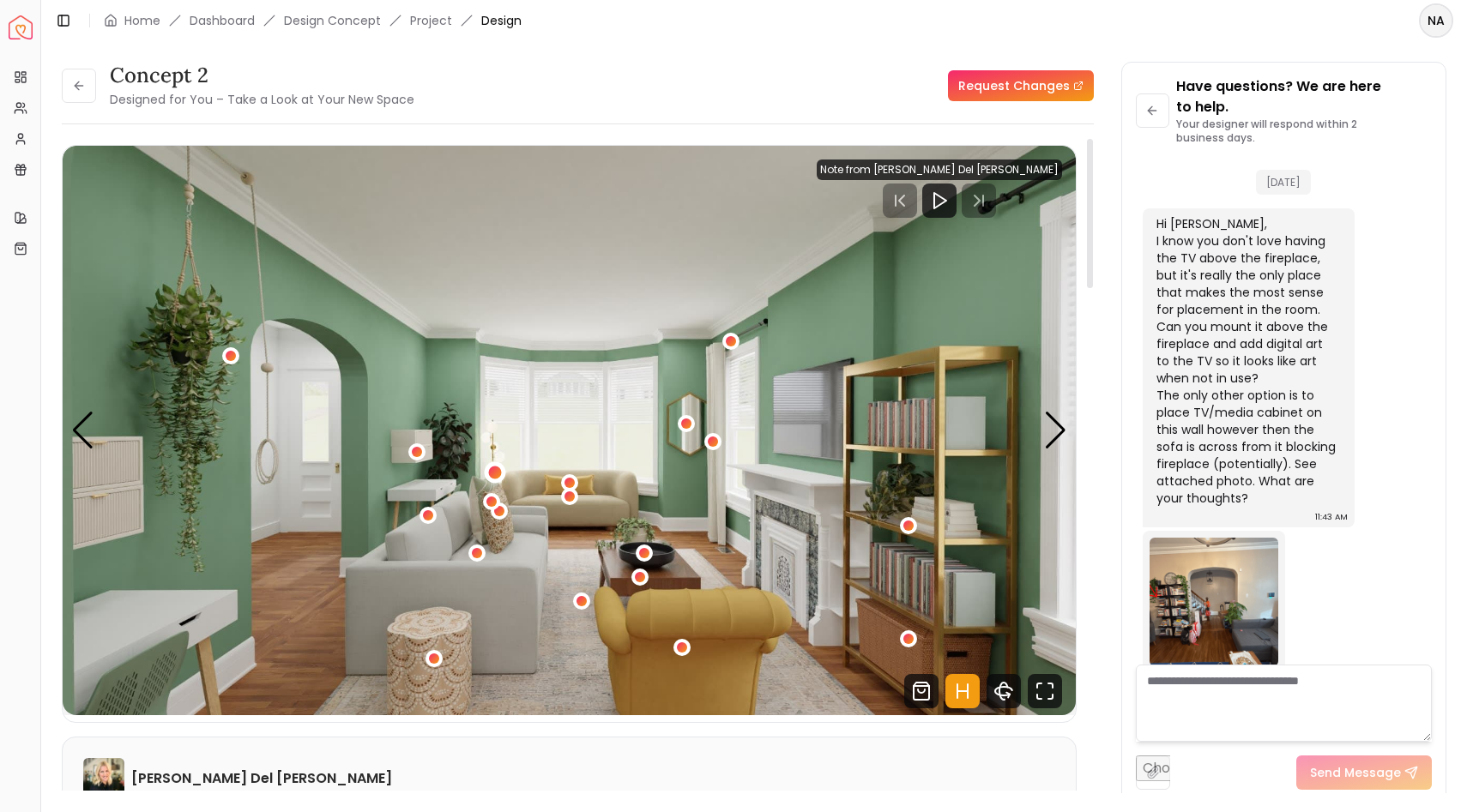
click at [495, 470] on div "1 / 5" at bounding box center [494, 472] width 13 height 13
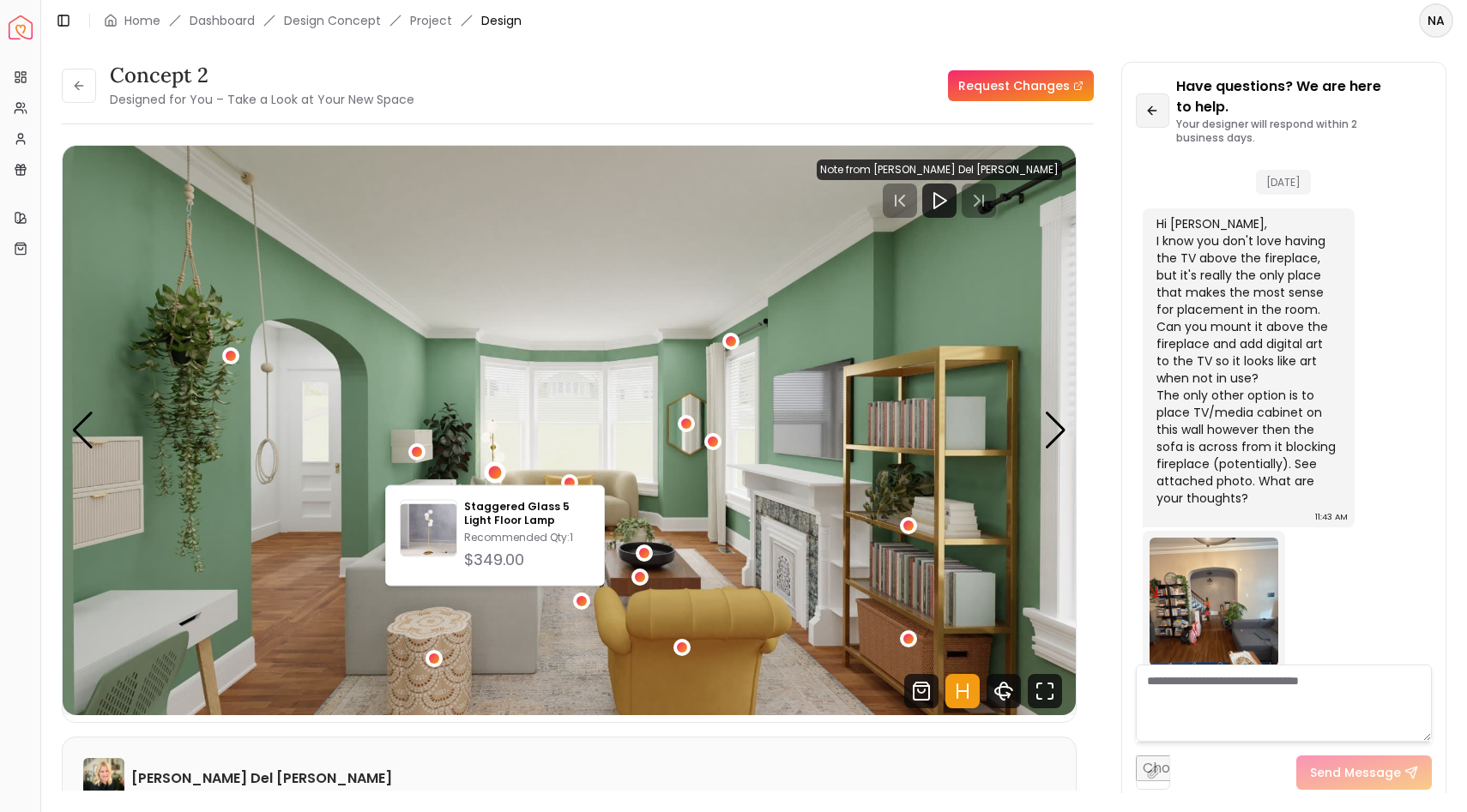
click at [1155, 106] on icon at bounding box center [1152, 110] width 14 height 14
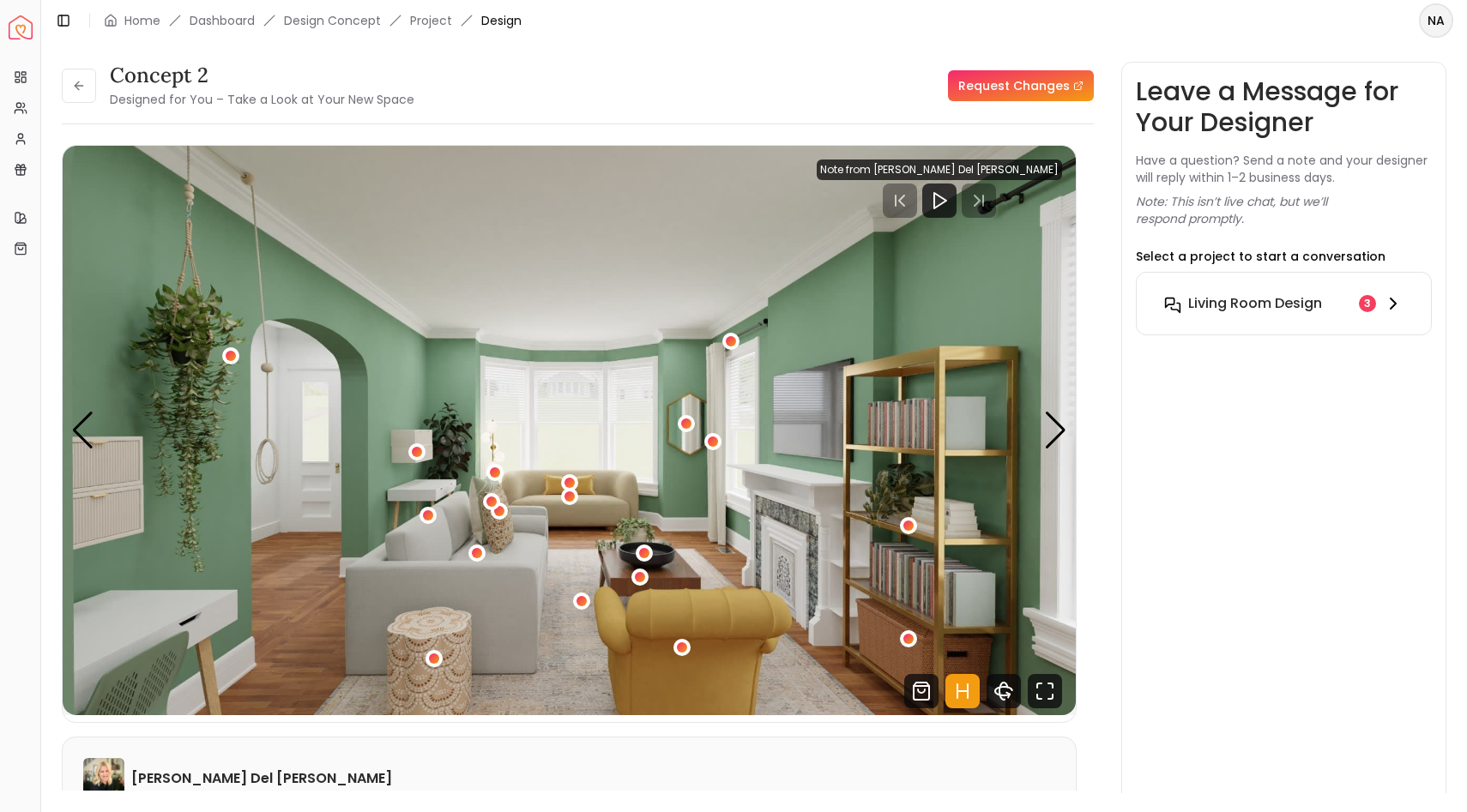
click at [1195, 316] on button "Living Room design 3" at bounding box center [1285, 303] width 268 height 34
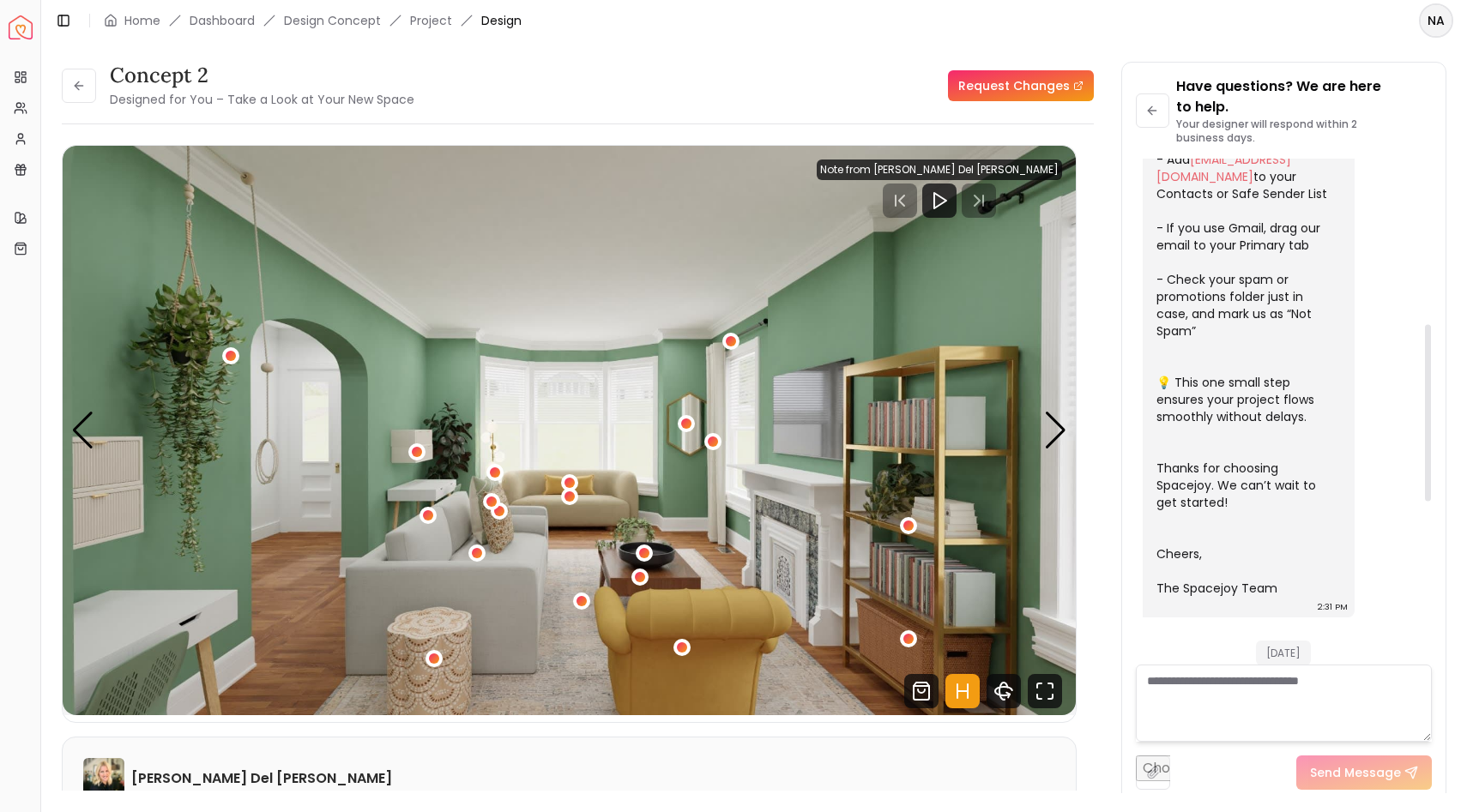
scroll to position [472, 0]
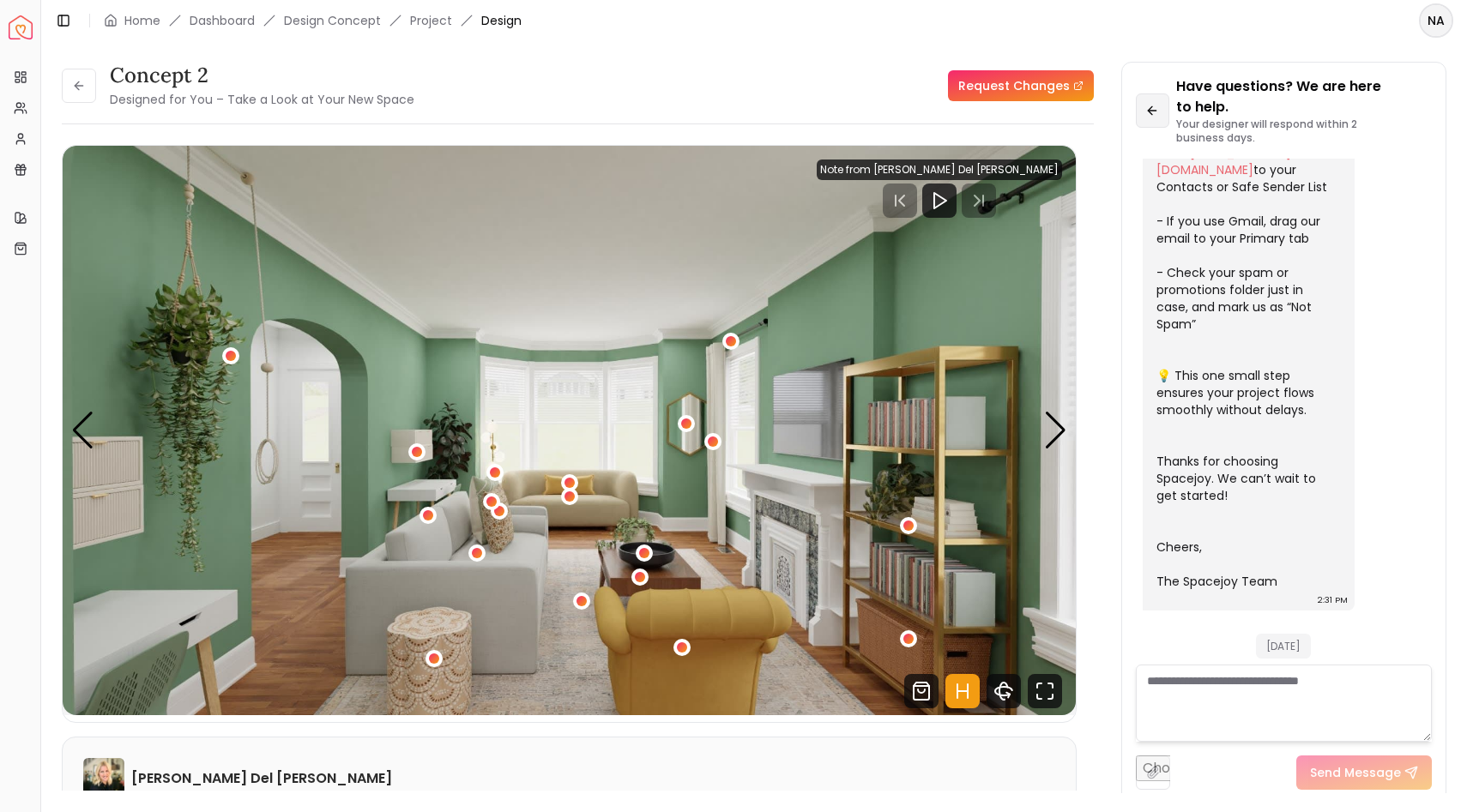
click at [1159, 113] on icon at bounding box center [1152, 110] width 14 height 14
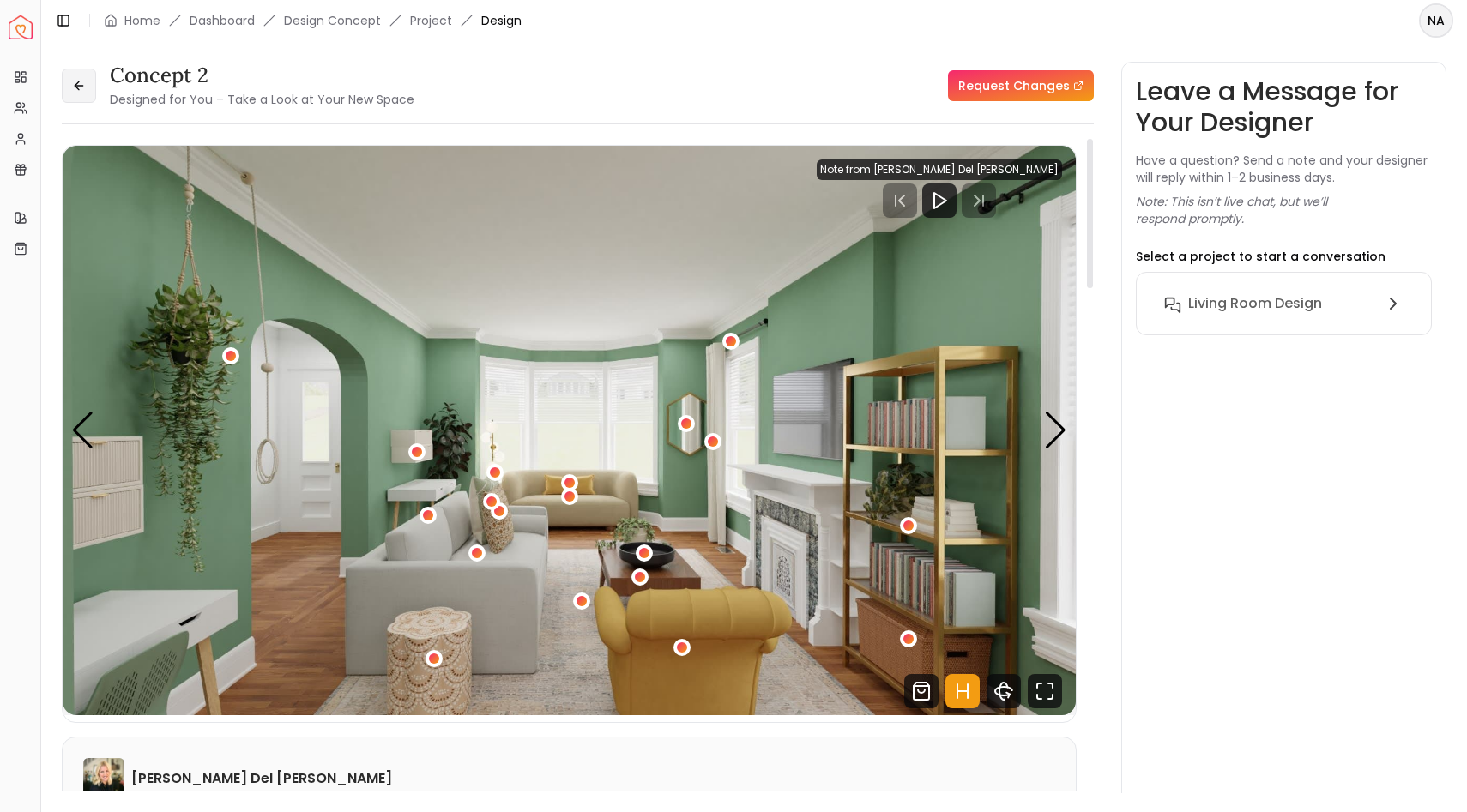
click at [84, 91] on icon at bounding box center [79, 86] width 14 height 14
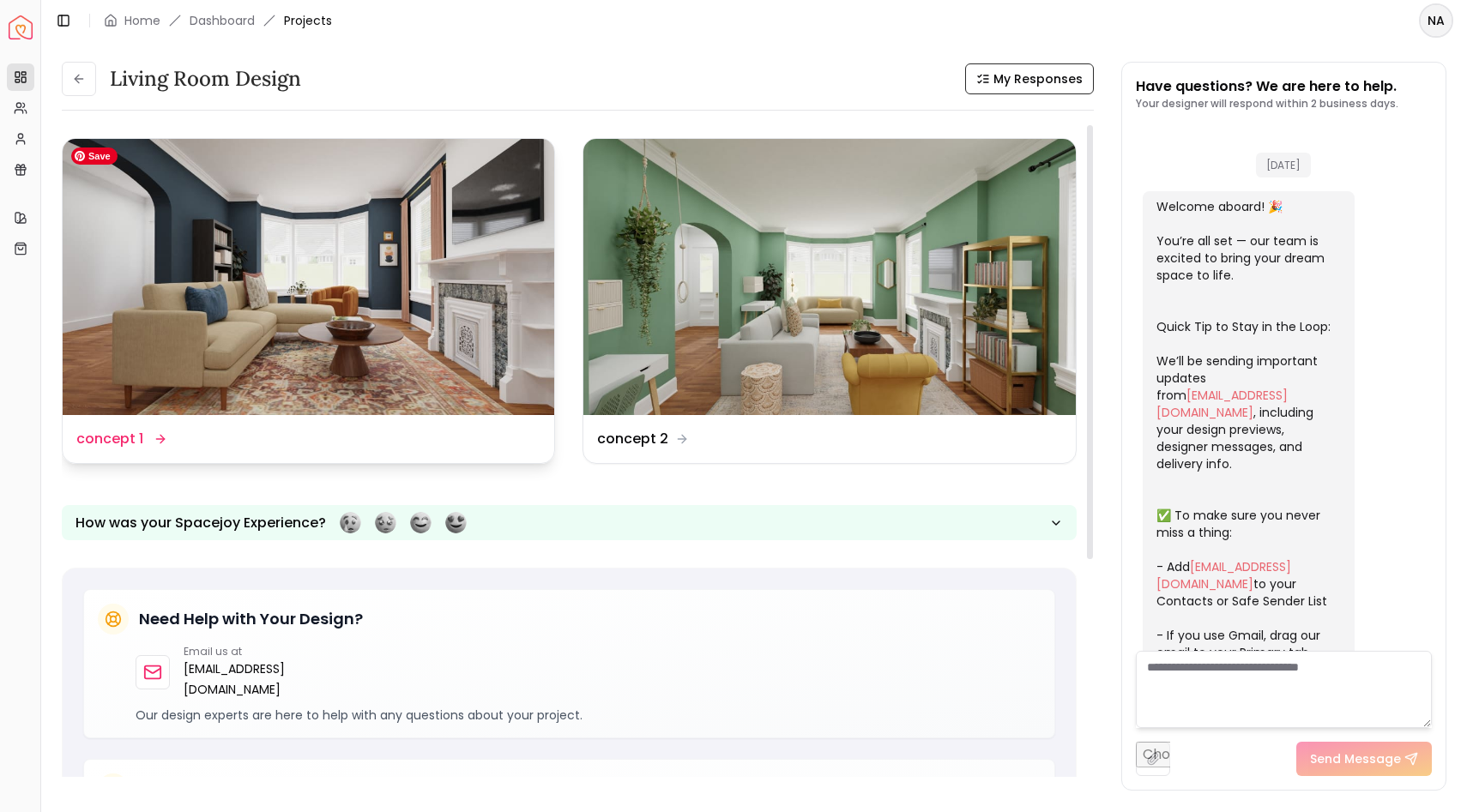
scroll to position [892, 0]
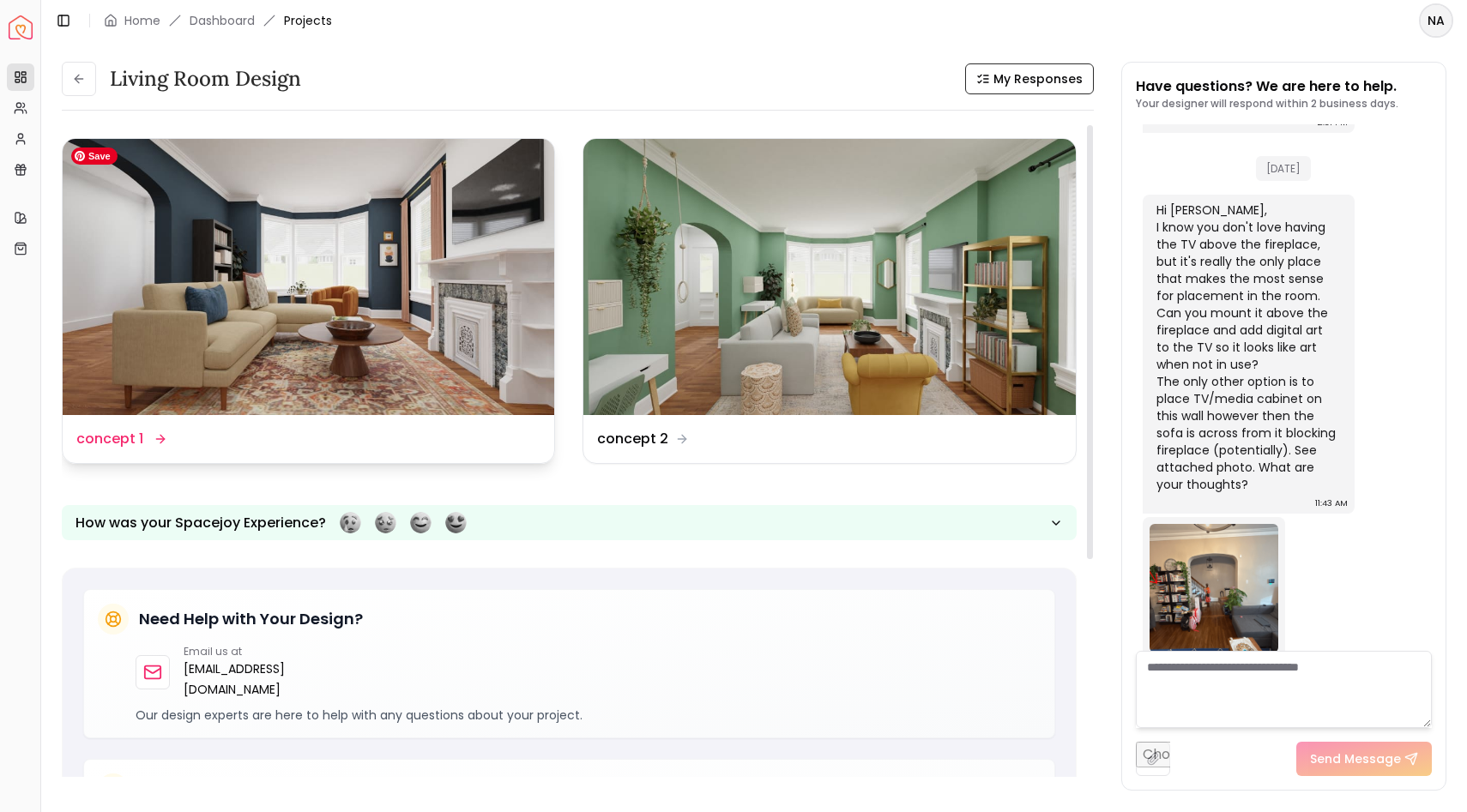
click at [303, 285] on img at bounding box center [308, 277] width 491 height 277
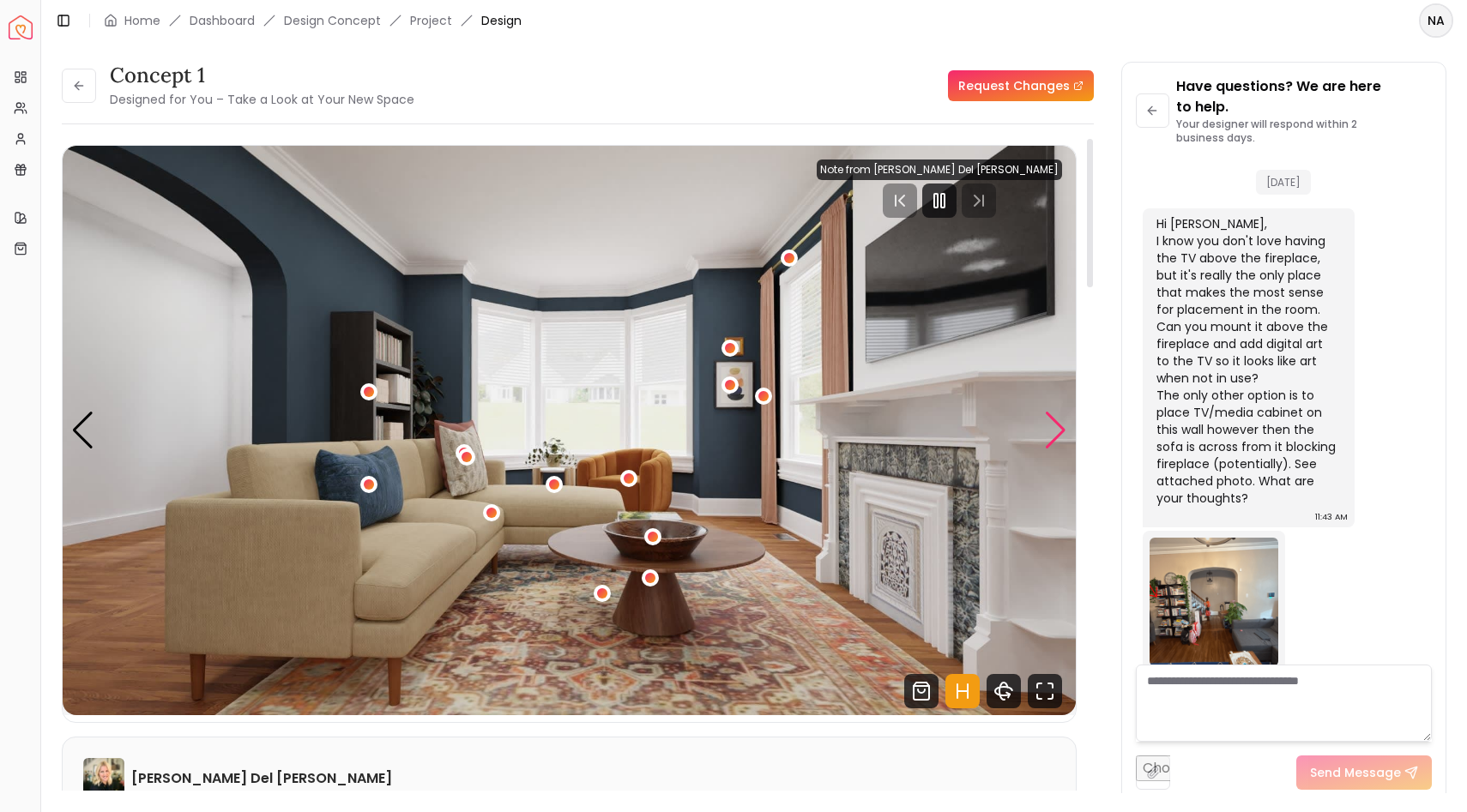
click at [1052, 437] on div "Next slide" at bounding box center [1056, 430] width 24 height 37
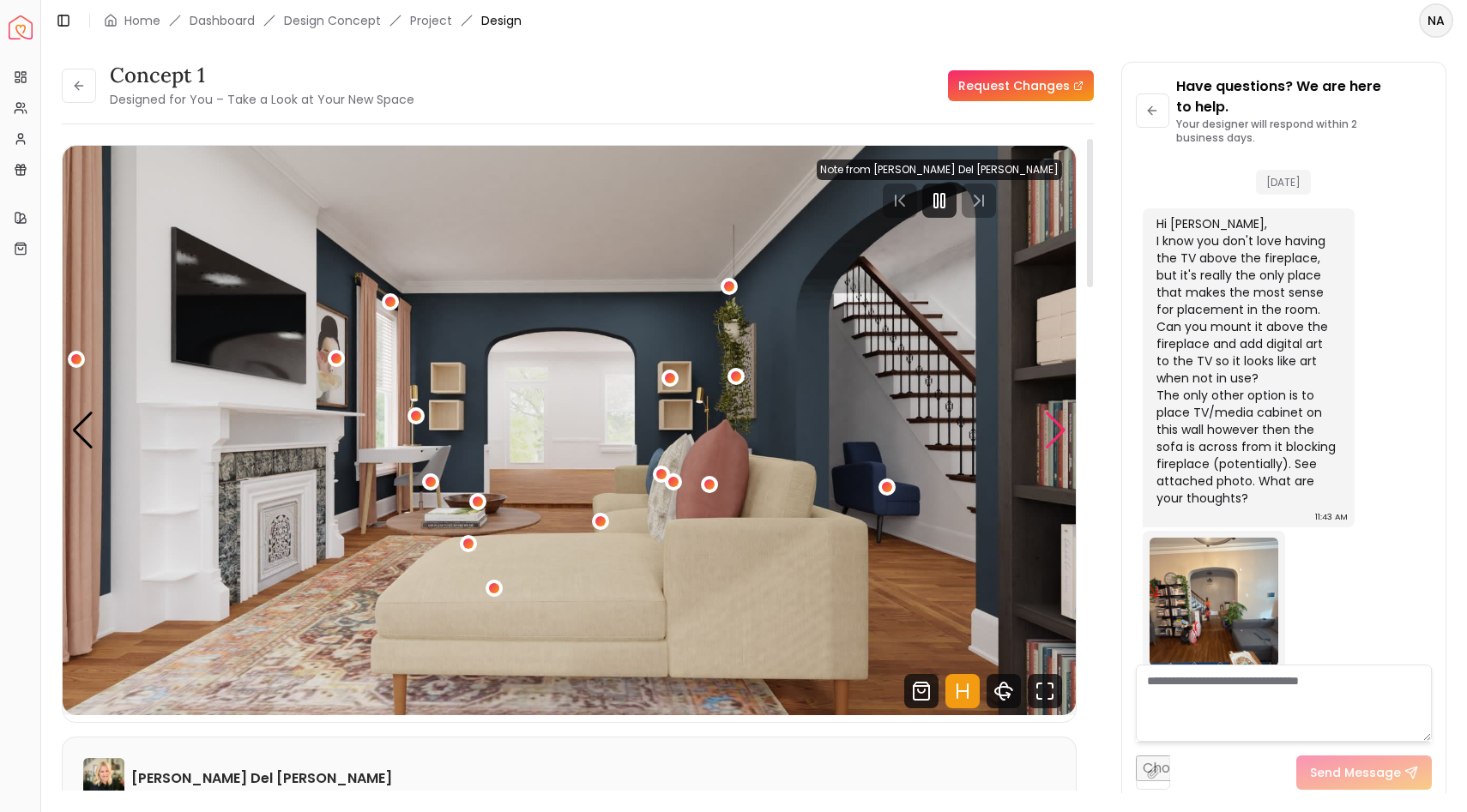
click at [1052, 437] on div "Next slide" at bounding box center [1056, 430] width 24 height 37
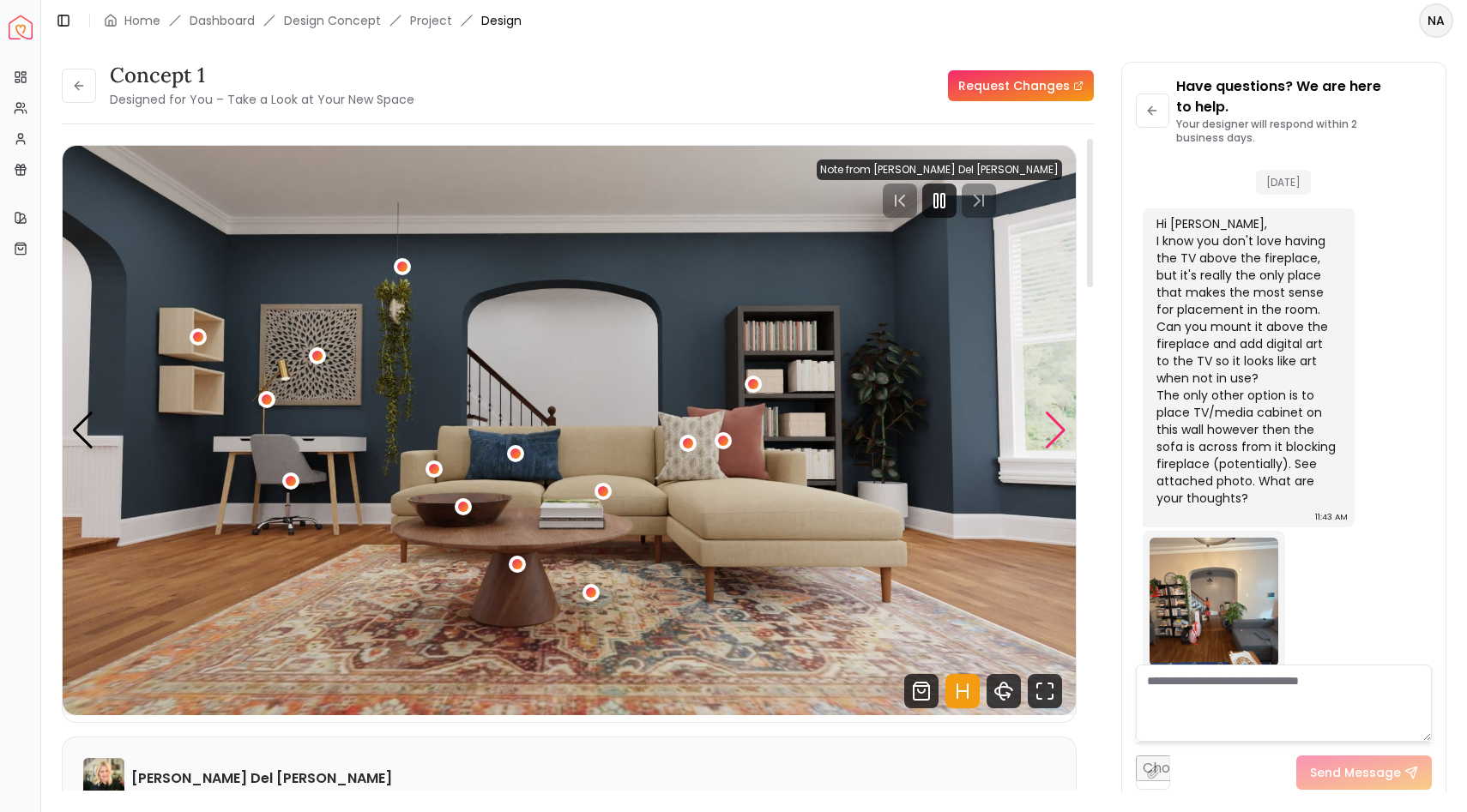
click at [1052, 437] on div "Next slide" at bounding box center [1056, 430] width 24 height 37
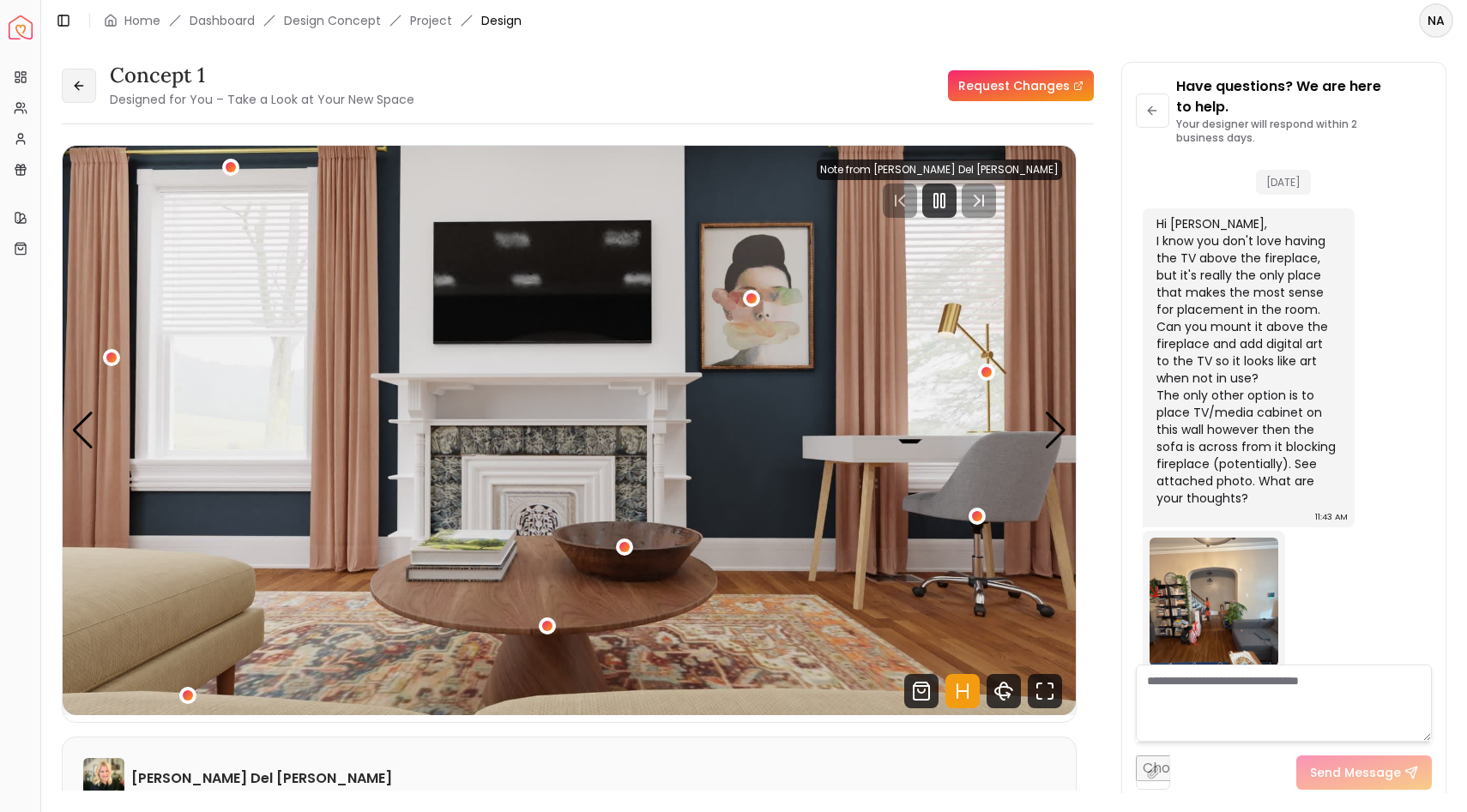
click at [75, 84] on icon at bounding box center [79, 86] width 14 height 14
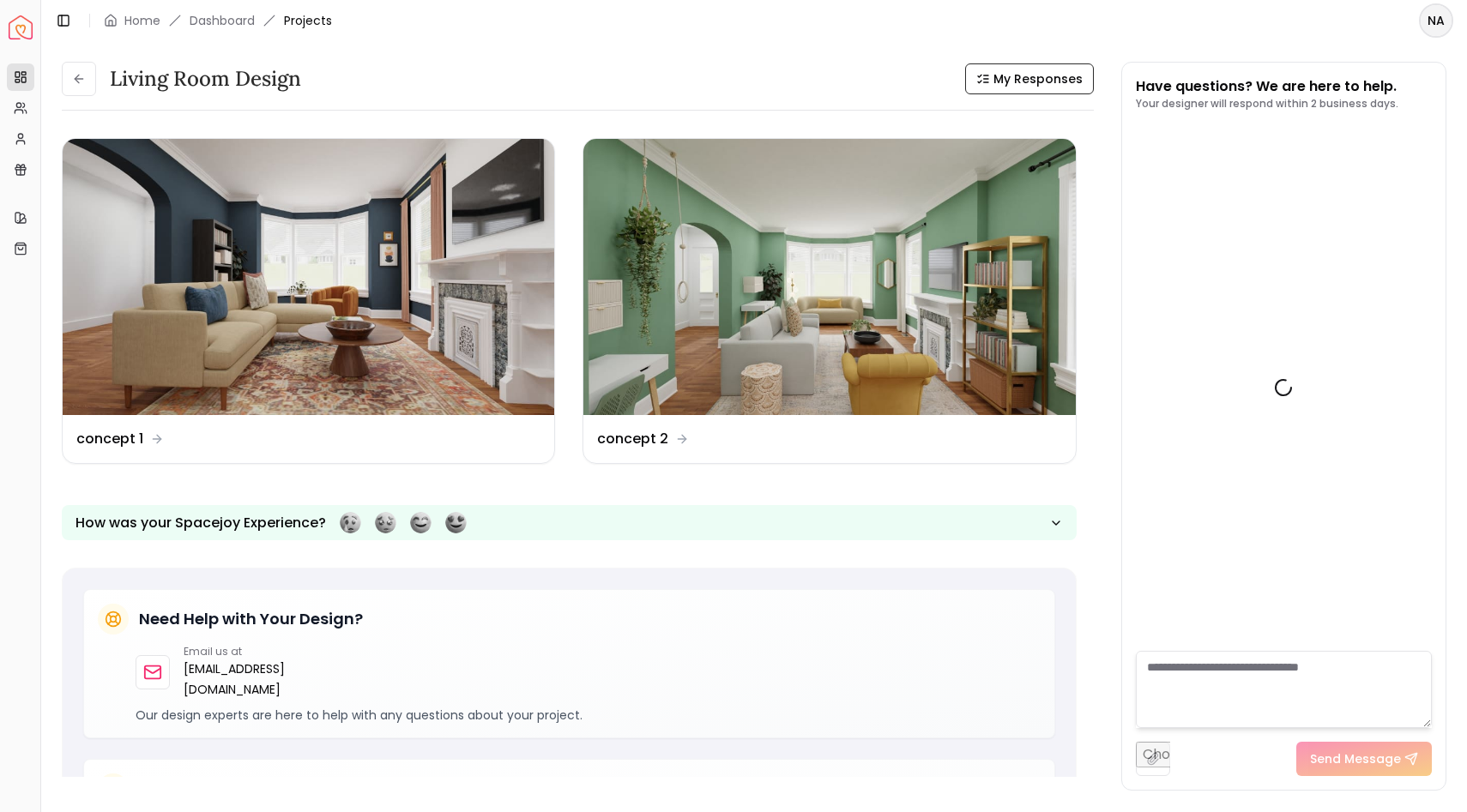
scroll to position [892, 0]
